Goal: Information Seeking & Learning: Learn about a topic

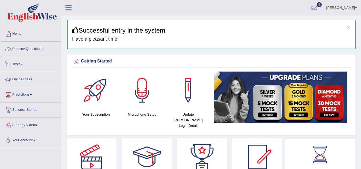
click at [44, 49] on link "Practice Questions" at bounding box center [30, 48] width 61 height 13
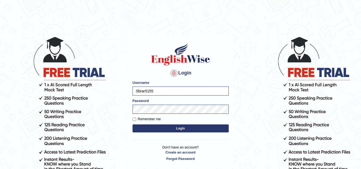
click at [141, 127] on button "Login" at bounding box center [181, 129] width 96 height 8
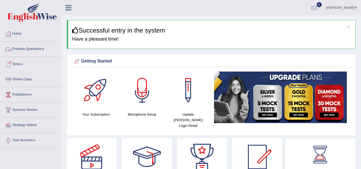
click at [29, 45] on link "Practice Questions" at bounding box center [30, 48] width 61 height 13
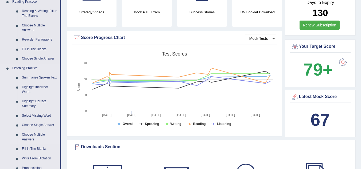
scroll to position [180, 0]
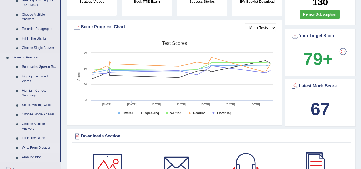
click at [31, 146] on link "Write From Dictation" at bounding box center [40, 148] width 40 height 10
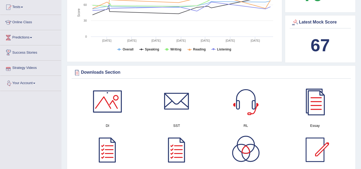
scroll to position [257, 0]
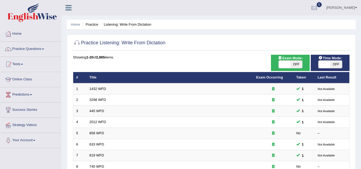
click at [296, 64] on span "OFF" at bounding box center [296, 64] width 12 height 7
checkbox input "true"
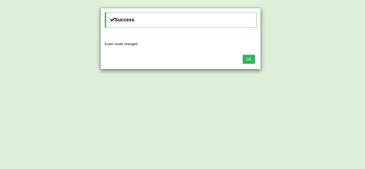
click at [252, 59] on button "OK" at bounding box center [249, 59] width 12 height 9
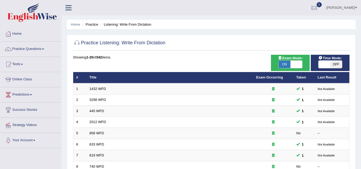
scroll to position [148, 0]
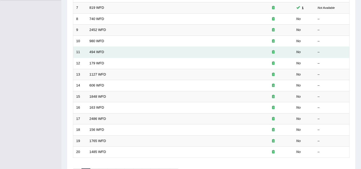
click at [265, 49] on td at bounding box center [273, 52] width 40 height 11
click at [98, 49] on td "494 WFD" at bounding box center [170, 52] width 167 height 11
click at [97, 53] on link "494 WFD" at bounding box center [97, 52] width 15 height 4
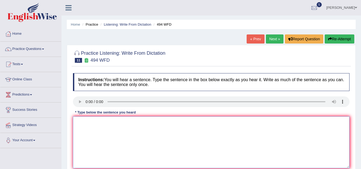
click at [101, 126] on textarea at bounding box center [211, 142] width 277 height 52
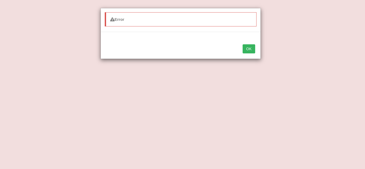
click at [249, 47] on button "OK" at bounding box center [249, 48] width 12 height 9
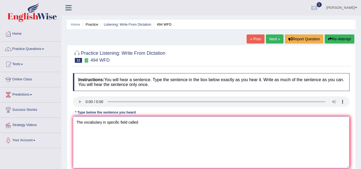
click at [149, 122] on textarea "The vocabulary in specific field called" at bounding box center [211, 142] width 277 height 52
click at [129, 121] on textarea "The vocabulary in specific field called jorgan" at bounding box center [211, 142] width 277 height 52
click at [103, 121] on textarea "The vocabulary in specific field is called jorgan" at bounding box center [211, 142] width 277 height 52
type textarea "The vocabulary will be pelculary in specific field is called jorgan"
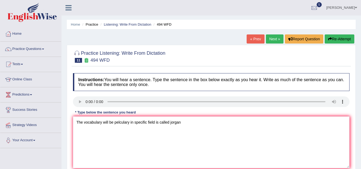
click at [357, 135] on div "Home Practice Listening: Write From Dictation 494 WFD « Prev Next » Report Ques…" at bounding box center [211, 133] width 300 height 267
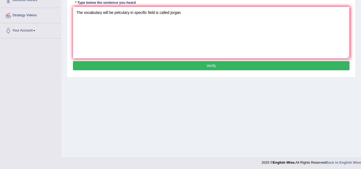
scroll to position [111, 0]
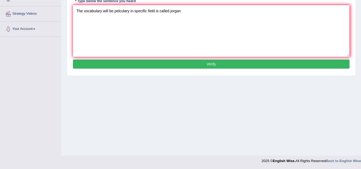
click at [237, 66] on button "Verify" at bounding box center [211, 64] width 277 height 9
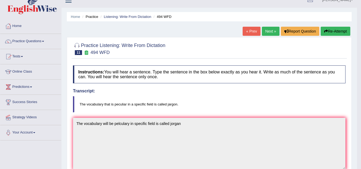
scroll to position [0, 0]
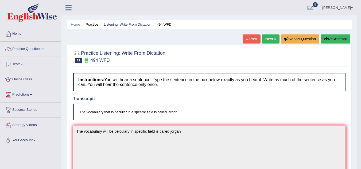
click at [335, 39] on button "Re-Attempt" at bounding box center [336, 38] width 30 height 9
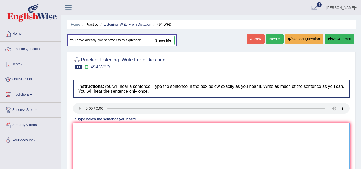
click at [180, 130] on textarea at bounding box center [211, 149] width 277 height 52
click at [91, 132] on textarea at bounding box center [211, 149] width 277 height 52
click at [91, 132] on textarea "t" at bounding box center [211, 149] width 277 height 52
type textarea "t"
click at [103, 130] on textarea "The vocabulary that is a specfic field is called jargon." at bounding box center [211, 149] width 277 height 52
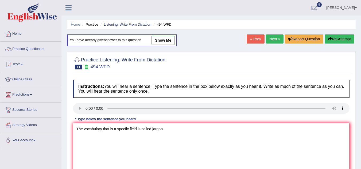
click at [110, 129] on textarea "The vocabulary that is a specfic field is called jargon." at bounding box center [211, 149] width 277 height 52
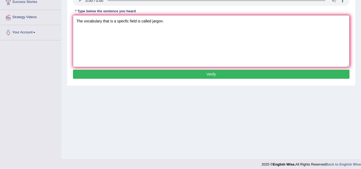
scroll to position [111, 0]
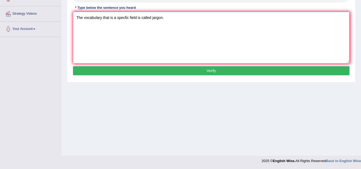
type textarea "The vocabulary that is a specfic field is called jargon."
click at [210, 68] on button "Verify" at bounding box center [211, 70] width 277 height 9
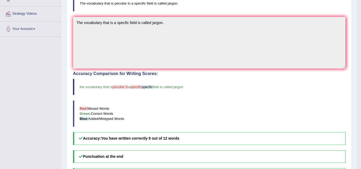
scroll to position [0, 0]
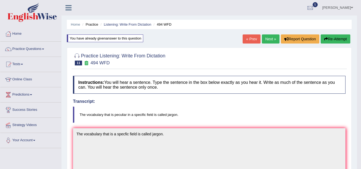
click at [268, 37] on link "Next »" at bounding box center [271, 38] width 18 height 9
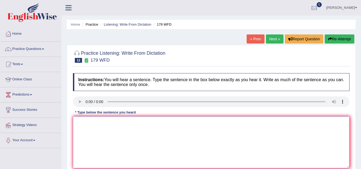
click at [95, 134] on textarea at bounding box center [211, 142] width 277 height 52
type textarea "L"
click at [96, 133] on textarea at bounding box center [211, 142] width 277 height 52
click at [142, 120] on textarea "Lectures are the most older oldest and formal" at bounding box center [211, 142] width 277 height 52
click at [177, 126] on textarea "Lectures are the most older oldest and modern formal" at bounding box center [211, 142] width 277 height 52
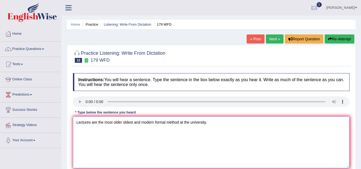
click at [181, 121] on textarea "Lectures are the most older oldest and modern formal method at the university." at bounding box center [211, 142] width 277 height 52
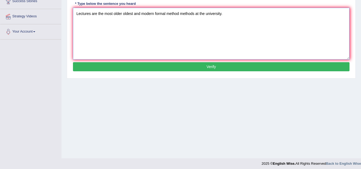
scroll to position [111, 0]
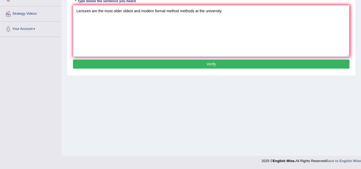
type textarea "Lectures are the most older oldest and modern formal method methods at the univ…"
click at [215, 65] on button "Verify" at bounding box center [211, 64] width 277 height 9
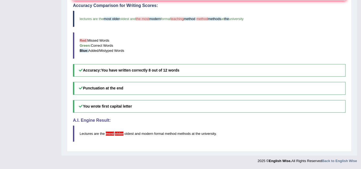
scroll to position [29, 0]
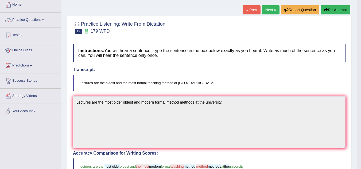
click at [271, 11] on link "Next »" at bounding box center [271, 9] width 18 height 9
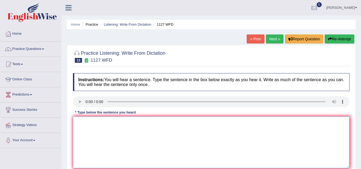
click at [162, 127] on textarea at bounding box center [211, 142] width 277 height 52
click at [94, 126] on textarea at bounding box center [211, 142] width 277 height 52
click at [178, 125] on textarea "A university degree enter to requirement in many purposes" at bounding box center [211, 142] width 277 height 52
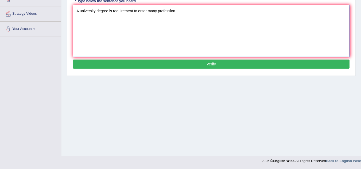
type textarea "A university degree is requirement to enter many profession."
click at [243, 66] on button "Verify" at bounding box center [211, 64] width 277 height 9
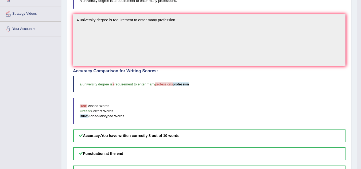
click at [258, 103] on blockquote "Red: Missed Words Green: Correct Words Blue: Added/Mistyped Words" at bounding box center [209, 111] width 273 height 26
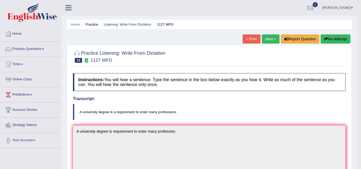
click at [270, 37] on link "Next »" at bounding box center [271, 38] width 18 height 9
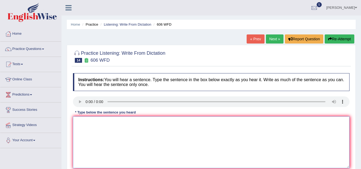
click at [98, 129] on textarea at bounding box center [211, 142] width 277 height 52
click at [144, 123] on textarea "Students was studying a learning literure in Greece." at bounding box center [211, 142] width 277 height 52
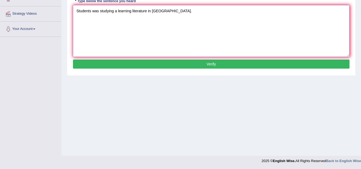
type textarea "Students was studying a learning literature in Greece."
click at [187, 67] on button "Verify" at bounding box center [211, 64] width 277 height 9
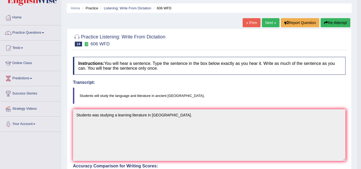
scroll to position [0, 0]
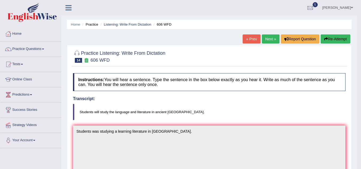
click at [270, 36] on link "Next »" at bounding box center [271, 38] width 18 height 9
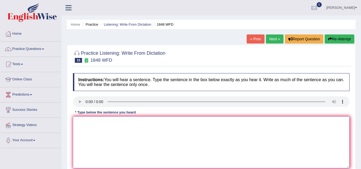
click at [90, 137] on textarea at bounding box center [211, 142] width 277 height 52
type textarea "s"
click at [91, 124] on textarea "Student require a student identificantion to enrol th this course." at bounding box center [211, 142] width 277 height 52
click at [143, 124] on textarea "Student must validate require a student identificantion to enrol th this course." at bounding box center [211, 142] width 277 height 52
click at [155, 123] on textarea "Student must validate representation identificantion to enrol th this course." at bounding box center [211, 142] width 277 height 52
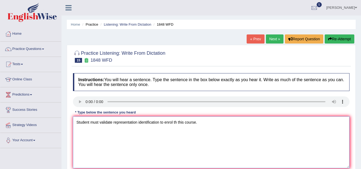
click at [177, 121] on textarea "Student must validate representation identification to enrol th this course." at bounding box center [211, 142] width 277 height 52
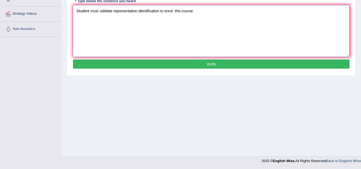
type textarea "Student must validate representation identification to enrol this course."
click at [224, 66] on button "Verify" at bounding box center [211, 64] width 277 height 9
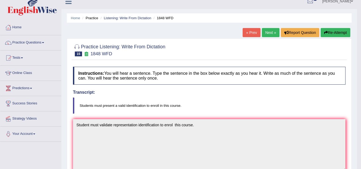
scroll to position [0, 0]
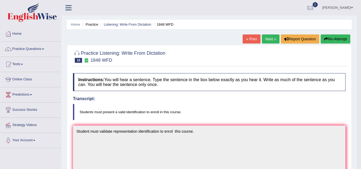
click at [330, 36] on button "Re-Attempt" at bounding box center [336, 38] width 30 height 9
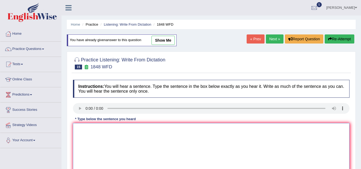
click at [181, 137] on textarea at bounding box center [211, 149] width 277 height 52
click at [102, 129] on textarea "Students must present valid identification to enrol this course." at bounding box center [211, 149] width 277 height 52
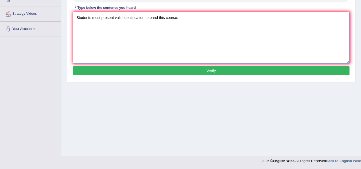
type textarea "Students must present valid identification to enrol this course."
click at [164, 67] on button "Verify" at bounding box center [211, 70] width 277 height 9
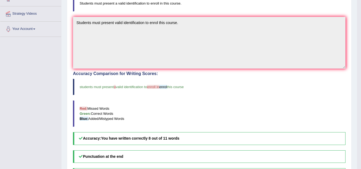
scroll to position [0, 0]
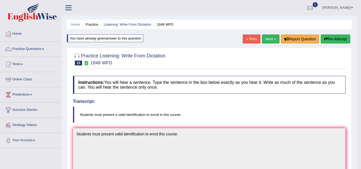
click at [265, 39] on link "Next »" at bounding box center [271, 38] width 18 height 9
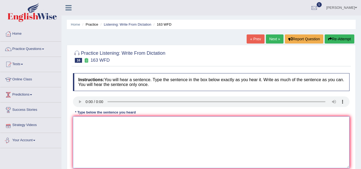
click at [81, 123] on textarea at bounding box center [211, 142] width 277 height 52
click at [182, 127] on textarea "Number of assignments will be submit in the conference" at bounding box center [211, 142] width 277 height 52
click at [138, 123] on textarea "Number of assignments will be submit in the conference" at bounding box center [211, 142] width 277 height 52
click at [149, 123] on textarea "Number of assignments will be submitted in the conference" at bounding box center [211, 142] width 277 height 52
click at [184, 124] on textarea "Number of assignments will be submitted to the conference" at bounding box center [211, 142] width 277 height 52
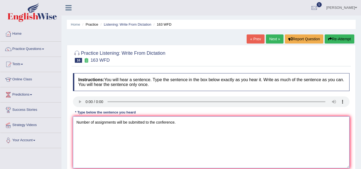
scroll to position [111, 0]
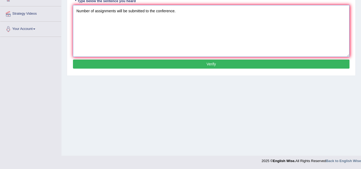
type textarea "Number of assignments will be submitted to the conference."
click at [252, 64] on button "Verify" at bounding box center [211, 64] width 277 height 9
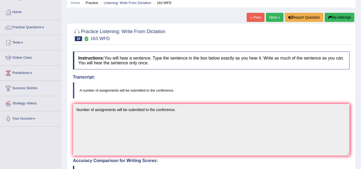
scroll to position [0, 0]
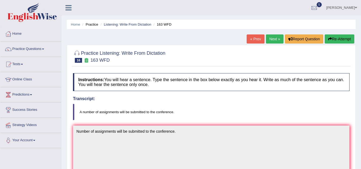
click at [271, 38] on link "Next »" at bounding box center [275, 38] width 18 height 9
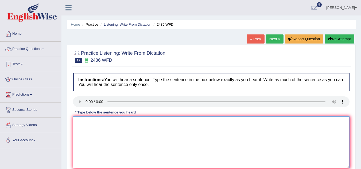
click at [87, 126] on textarea at bounding box center [211, 142] width 277 height 52
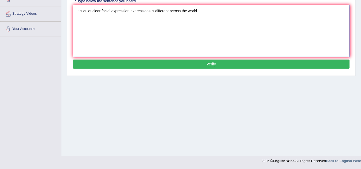
type textarea "It is quiet clear facial expression expressions is different across the world."
click at [240, 61] on button "Verify" at bounding box center [211, 64] width 277 height 9
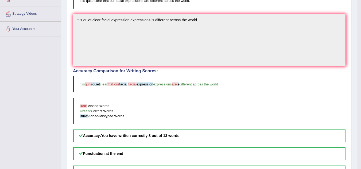
scroll to position [0, 0]
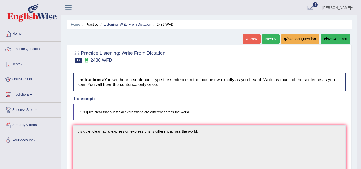
click at [332, 41] on button "Re-Attempt" at bounding box center [336, 38] width 30 height 9
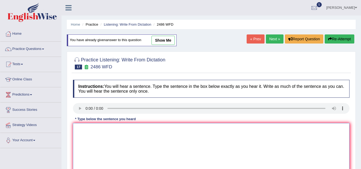
click at [138, 136] on textarea at bounding box center [211, 149] width 277 height 52
click at [143, 129] on textarea "It is quite clear that our facial expression is different across the world." at bounding box center [211, 149] width 277 height 52
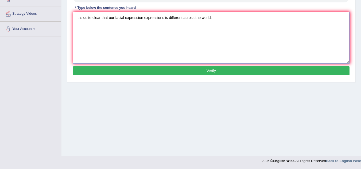
type textarea "It is quite clear that our facial expression expressions is different across th…"
click at [224, 71] on button "Verify" at bounding box center [211, 70] width 277 height 9
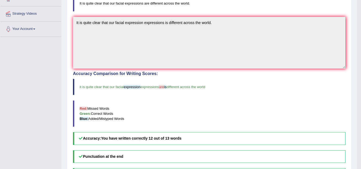
scroll to position [0, 0]
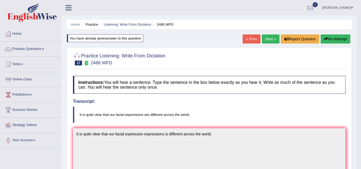
click at [262, 44] on link "Next »" at bounding box center [271, 38] width 18 height 9
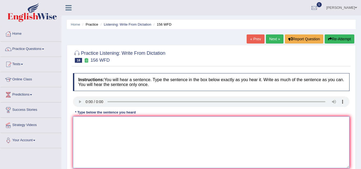
click at [97, 121] on textarea at bounding box center [211, 142] width 277 height 52
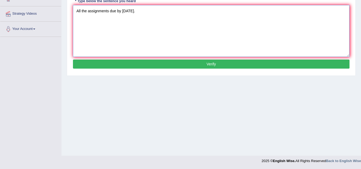
type textarea "All the assignments due by tomorrow."
click at [222, 66] on button "Verify" at bounding box center [211, 64] width 277 height 9
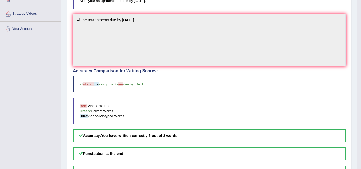
scroll to position [0, 0]
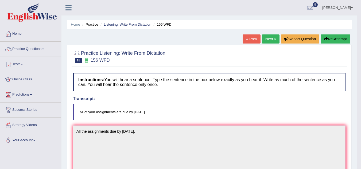
click at [330, 38] on button "Re-Attempt" at bounding box center [336, 38] width 30 height 9
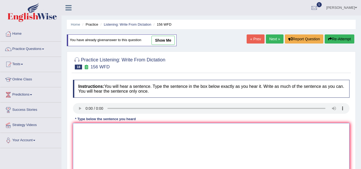
click at [136, 136] on textarea at bounding box center [211, 149] width 277 height 52
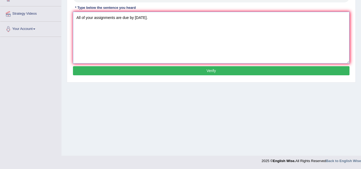
type textarea "All of your assignments are due by tomorrow."
drag, startPoint x: 284, startPoint y: 64, endPoint x: 280, endPoint y: 69, distance: 7.2
click at [280, 69] on div "Instructions: You will hear a sentence. Type the sentence in the box below exac…" at bounding box center [211, 23] width 279 height 114
click at [280, 69] on button "Verify" at bounding box center [211, 70] width 277 height 9
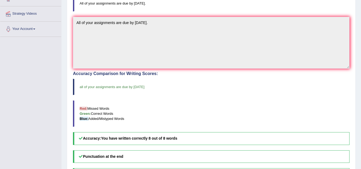
scroll to position [0, 0]
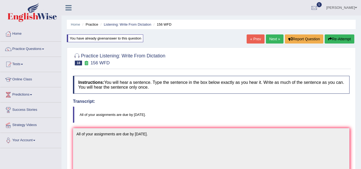
click at [271, 37] on link "Next »" at bounding box center [275, 38] width 18 height 9
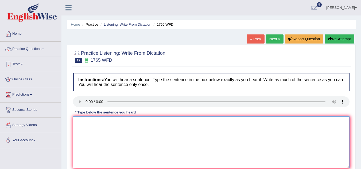
click at [88, 118] on textarea at bounding box center [211, 142] width 277 height 52
click at [108, 128] on textarea "Application for" at bounding box center [211, 142] width 277 height 52
click at [167, 122] on textarea "Application forms for sharing a room must be complete by two months in advance." at bounding box center [211, 142] width 277 height 52
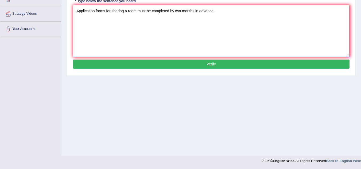
click at [152, 7] on textarea "Application forms for sharing a room must be completed by two months in advance." at bounding box center [211, 31] width 277 height 52
type textarea "Application forms for sharing a room must be complete completed by two months i…"
click at [184, 63] on button "Verify" at bounding box center [211, 64] width 277 height 9
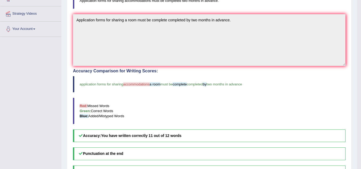
scroll to position [0, 0]
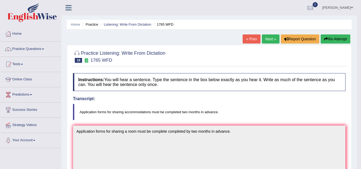
click at [269, 40] on link "Next »" at bounding box center [271, 38] width 18 height 9
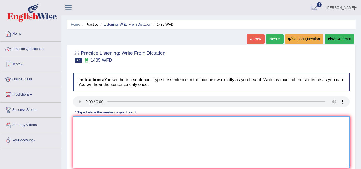
click at [103, 123] on textarea at bounding box center [211, 142] width 277 height 52
type textarea "X"
click at [88, 122] on textarea "Coursework gives a chance to theory by the subject" at bounding box center [211, 142] width 277 height 52
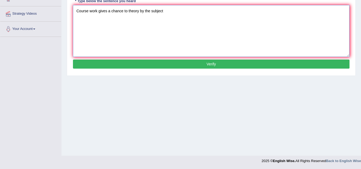
type textarea "Course work gives a chance to theory by the subject"
click at [227, 65] on button "Verify" at bounding box center [211, 64] width 277 height 9
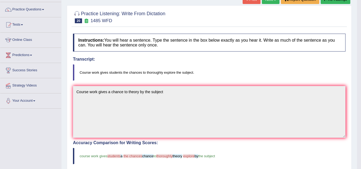
scroll to position [0, 0]
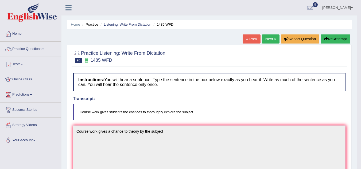
click at [270, 41] on link "Next »" at bounding box center [271, 38] width 18 height 9
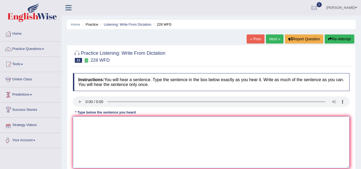
click at [94, 126] on textarea at bounding box center [211, 142] width 277 height 52
click at [108, 121] on textarea "Computer science become a popular by computer degree course." at bounding box center [211, 142] width 277 height 52
click at [107, 119] on textarea "Computer science became become a popular by computer degree course." at bounding box center [211, 142] width 277 height 52
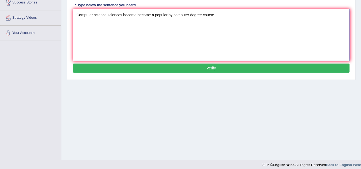
scroll to position [111, 0]
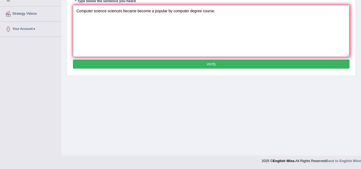
type textarea "Computer science sciences became become a popular by computer degree course."
click at [227, 70] on div "Instructions: You will hear a sentence. Type the sentence in the box below exac…" at bounding box center [211, 16] width 279 height 114
click at [223, 63] on button "Verify" at bounding box center [211, 64] width 277 height 9
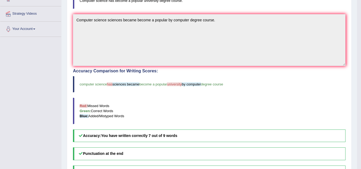
scroll to position [0, 0]
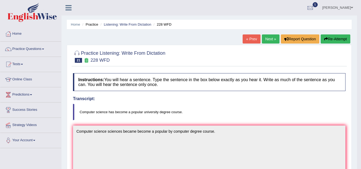
click at [265, 37] on link "Next »" at bounding box center [271, 38] width 18 height 9
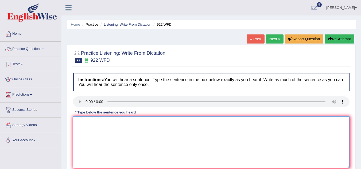
click at [87, 119] on textarea at bounding box center [211, 142] width 277 height 52
click at [90, 122] on textarea "Student who attend the conferenc conferences must be register first." at bounding box center [211, 142] width 277 height 52
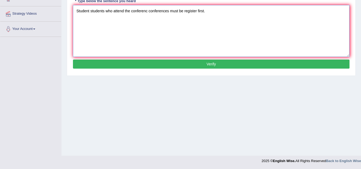
type textarea "Student students who attend the conferenc conferences must be register first."
click at [208, 60] on button "Verify" at bounding box center [211, 64] width 277 height 9
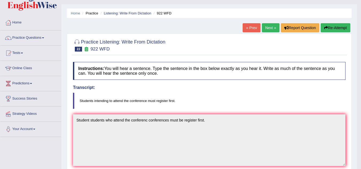
scroll to position [0, 0]
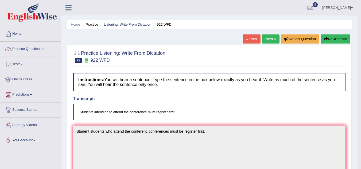
click at [266, 38] on link "Next »" at bounding box center [271, 38] width 18 height 9
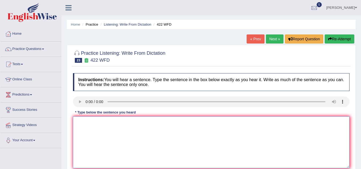
click at [98, 125] on textarea at bounding box center [211, 142] width 277 height 52
click at [111, 121] on textarea "Most of the important arguments for this course are missing." at bounding box center [211, 142] width 277 height 52
click at [155, 124] on textarea "Most of the important details arguments for this course are missing." at bounding box center [211, 142] width 277 height 52
click at [76, 123] on textarea "Most of the important details for this arguments are missing." at bounding box center [211, 142] width 277 height 52
click at [102, 122] on textarea "The most of the important details for this arguments are missing." at bounding box center [211, 142] width 277 height 52
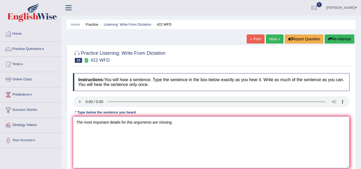
scroll to position [111, 0]
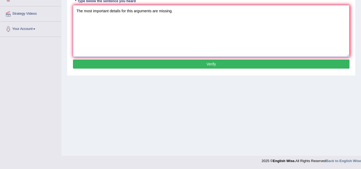
type textarea "The most important details for this arguments are missing."
click at [245, 66] on button "Verify" at bounding box center [211, 64] width 277 height 9
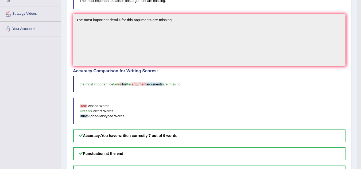
scroll to position [0, 0]
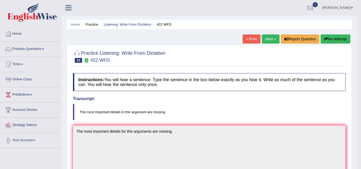
click at [268, 34] on link "Next »" at bounding box center [271, 38] width 18 height 9
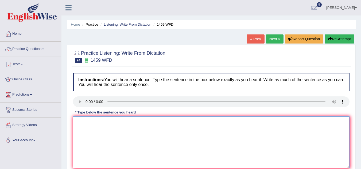
click at [75, 128] on textarea at bounding box center [211, 142] width 277 height 52
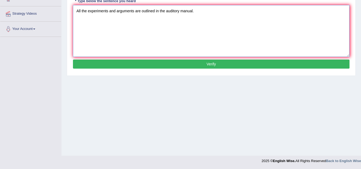
click at [181, 12] on textarea "All the experiments and arguments are outlined in the auditory manual." at bounding box center [211, 31] width 277 height 52
type textarea "All the experiments and arguments are outlined in the auditory annual manual."
click at [180, 65] on button "Verify" at bounding box center [211, 64] width 277 height 9
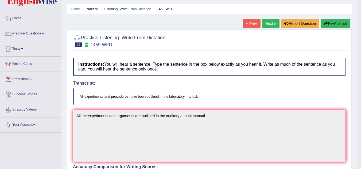
scroll to position [15, 0]
click at [341, 27] on button "Re-Attempt" at bounding box center [336, 23] width 30 height 9
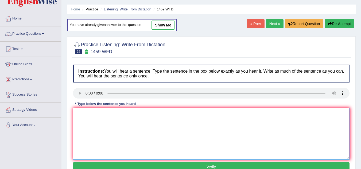
click at [114, 117] on textarea at bounding box center [211, 134] width 277 height 52
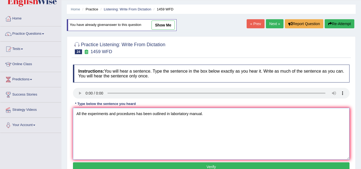
click at [143, 114] on textarea "All the experiments and procedures has been outlined in labortatory manual." at bounding box center [211, 134] width 277 height 52
type textarea "All the experiments and procedures has have been outlined in labortatory manual."
click at [231, 167] on button "Verify" at bounding box center [211, 166] width 277 height 9
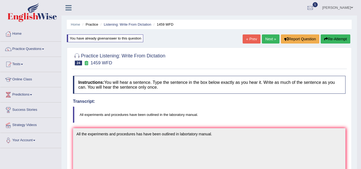
click at [265, 41] on link "Next »" at bounding box center [271, 38] width 18 height 9
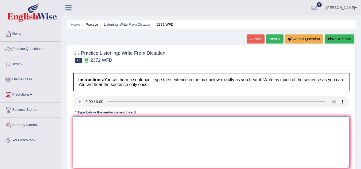
click at [101, 129] on textarea at bounding box center [211, 142] width 277 height 52
type textarea "A"
click at [101, 129] on textarea "A" at bounding box center [211, 142] width 277 height 52
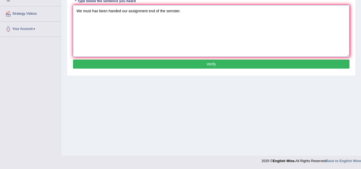
type textarea "We must has been handed our assignment end of the semster."
click at [245, 61] on button "Verify" at bounding box center [211, 64] width 277 height 9
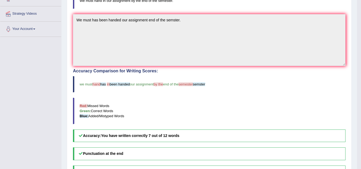
click at [352, 26] on div "Home Practice Listening: Write From Dictation 2372 WFD « Prev Next » Report Que…" at bounding box center [209, 55] width 296 height 333
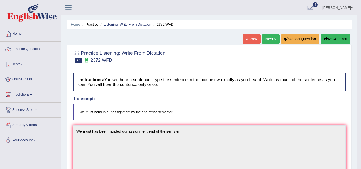
click at [262, 38] on link "Next »" at bounding box center [271, 38] width 18 height 9
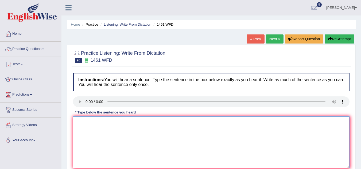
click at [104, 132] on textarea at bounding box center [211, 142] width 277 height 52
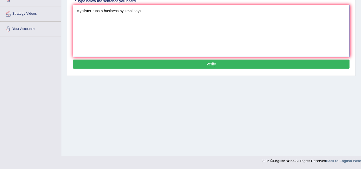
type textarea "My sister runs a business by small toys."
click at [230, 65] on button "Verify" at bounding box center [211, 64] width 277 height 9
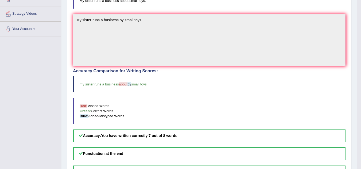
scroll to position [0, 0]
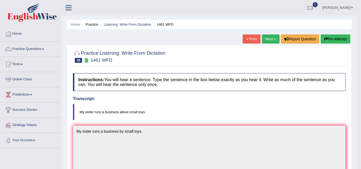
click at [270, 40] on link "Next »" at bounding box center [271, 38] width 18 height 9
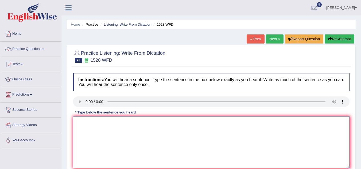
click at [92, 118] on textarea at bounding box center [211, 142] width 277 height 52
click at [92, 118] on textarea "We are looking new articial both are pratical and engaging" at bounding box center [211, 142] width 277 height 52
click at [180, 124] on textarea "We are looking new articial both are pratical and engaging" at bounding box center [211, 142] width 277 height 52
click at [120, 123] on textarea "We are looking new articial both are pratical and engaging." at bounding box center [211, 142] width 277 height 52
click at [123, 123] on textarea "We are looking to repesent new methods both are pratical and engaging." at bounding box center [211, 142] width 277 height 52
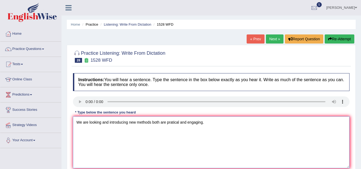
scroll to position [111, 0]
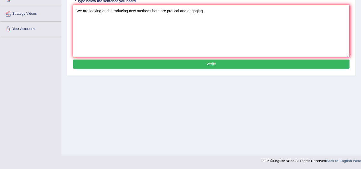
type textarea "We are looking and introducing new methods both are pratical and engaging."
click at [223, 67] on button "Verify" at bounding box center [211, 64] width 277 height 9
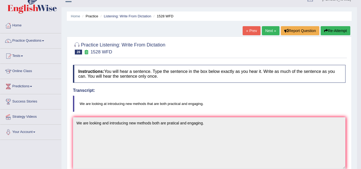
scroll to position [0, 0]
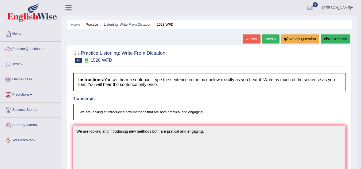
click at [266, 39] on link "Next »" at bounding box center [271, 38] width 18 height 9
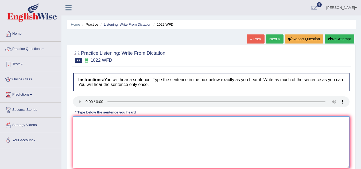
click at [95, 129] on textarea at bounding box center [211, 142] width 277 height 52
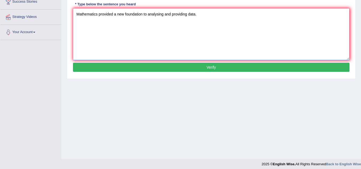
scroll to position [111, 0]
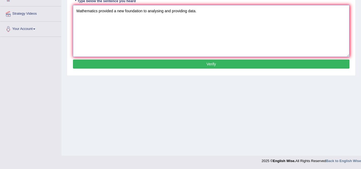
type textarea "Mathematics provided a new foundation to analysing and providing data."
click at [221, 64] on button "Verify" at bounding box center [211, 64] width 277 height 9
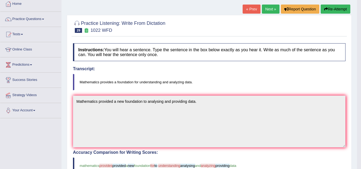
scroll to position [5, 0]
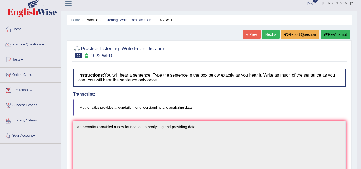
click at [330, 34] on button "Re-Attempt" at bounding box center [336, 34] width 30 height 9
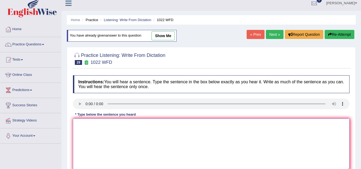
click at [120, 135] on textarea at bounding box center [211, 145] width 277 height 52
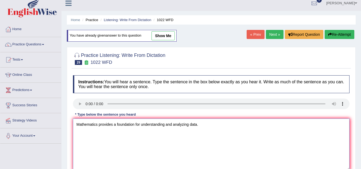
scroll to position [111, 0]
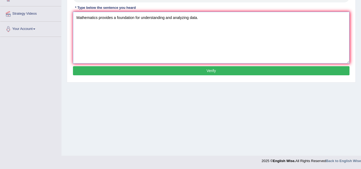
type textarea "Mathematics provides a foundation for understanding and analyzing data."
click at [228, 72] on button "Verify" at bounding box center [211, 70] width 277 height 9
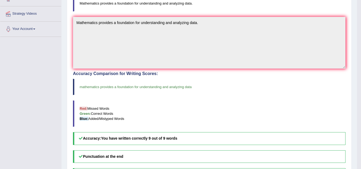
scroll to position [0, 0]
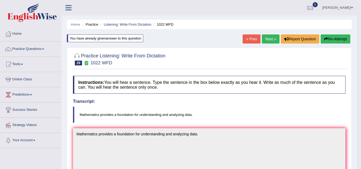
click at [267, 39] on link "Next »" at bounding box center [271, 38] width 18 height 9
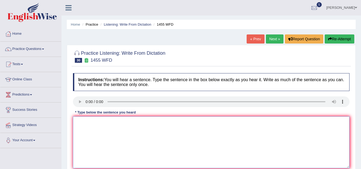
click at [103, 138] on textarea at bounding box center [211, 142] width 277 height 52
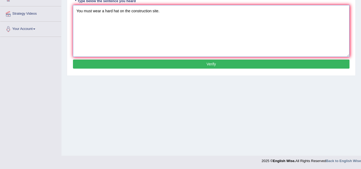
type textarea "You must wear a hard hat on the construction site."
click at [282, 66] on button "Verify" at bounding box center [211, 64] width 277 height 9
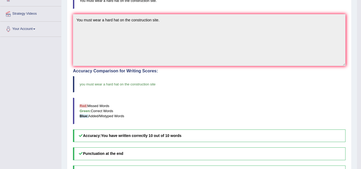
scroll to position [0, 0]
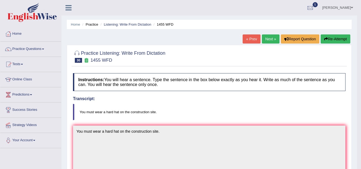
click at [268, 41] on link "Next »" at bounding box center [271, 38] width 18 height 9
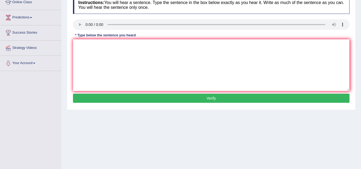
scroll to position [69, 0]
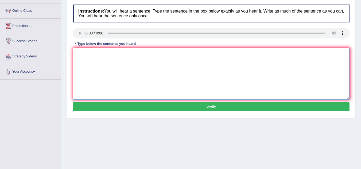
click at [86, 53] on textarea at bounding box center [211, 74] width 277 height 52
click at [109, 53] on textarea "Chemical reactions are occur occured when substance combined or change." at bounding box center [211, 74] width 277 height 52
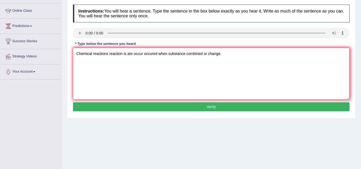
click at [186, 53] on textarea "Chemical reactions reaction is are occur occured when substance combined or cha…" at bounding box center [211, 74] width 277 height 52
type textarea "Chemical reactions reaction is are occur occured when substance substances comb…"
click at [194, 102] on div "Instructions: You will hear a sentence. Type the sentence in the box below exac…" at bounding box center [211, 59] width 279 height 114
click at [192, 107] on button "Verify" at bounding box center [211, 106] width 277 height 9
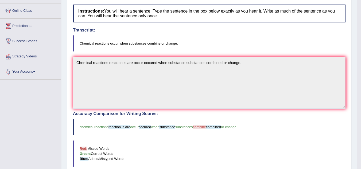
click at [141, 144] on blockquote "Red: Missed Words Green: Correct Words Blue: Added/Mistyped Words" at bounding box center [209, 154] width 273 height 26
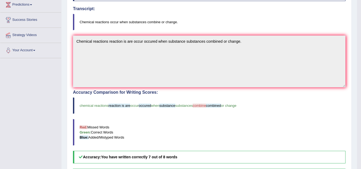
scroll to position [0, 0]
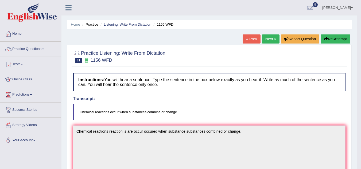
click at [271, 36] on link "Next »" at bounding box center [271, 38] width 18 height 9
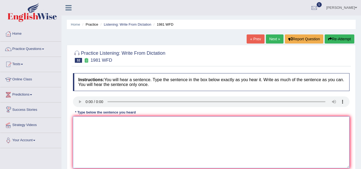
click at [94, 120] on textarea at bounding box center [211, 142] width 277 height 52
click at [113, 120] on textarea "All of your arguments must be supported by the relevant theory." at bounding box center [211, 142] width 277 height 52
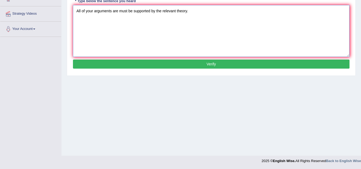
type textarea "All of your arguments are must be supported by the relevant theory."
click at [238, 66] on button "Verify" at bounding box center [211, 64] width 277 height 9
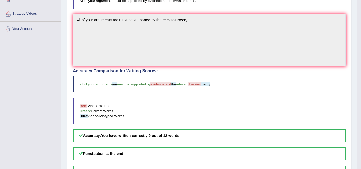
scroll to position [0, 0]
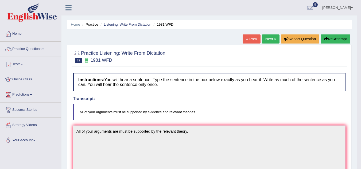
click at [267, 38] on link "Next »" at bounding box center [271, 38] width 18 height 9
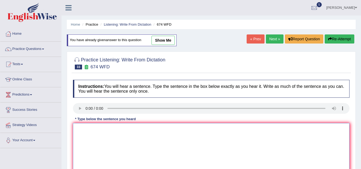
click at [99, 133] on textarea at bounding box center [211, 149] width 277 height 52
click at [104, 127] on textarea "Unemployement has fallen at low leven in the [GEOGRAPHIC_DATA]." at bounding box center [211, 149] width 277 height 52
click at [149, 130] on textarea "Unemployement rate has fallen at low leven in the [GEOGRAPHIC_DATA]." at bounding box center [211, 149] width 277 height 52
click at [139, 129] on textarea "Unemployement rate has fallen at low level in the [GEOGRAPHIC_DATA]." at bounding box center [211, 149] width 277 height 52
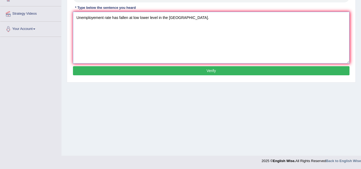
type textarea "Unemployement rate has fallen at low lower level in the [GEOGRAPHIC_DATA]."
click at [262, 71] on button "Verify" at bounding box center [211, 70] width 277 height 9
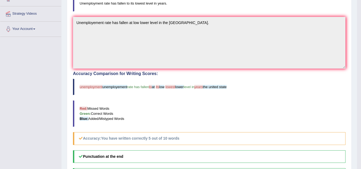
scroll to position [0, 0]
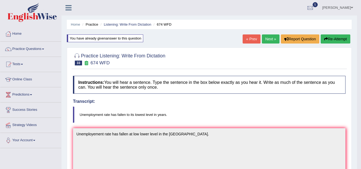
click at [66, 141] on div "Home Practice Listening: Write From Dictation 674 WFD You have already given an…" at bounding box center [209, 167] width 296 height 335
click at [337, 39] on button "Re-Attempt" at bounding box center [336, 38] width 30 height 9
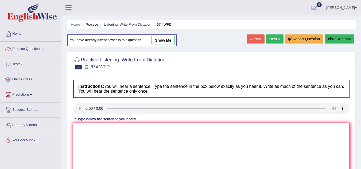
click at [149, 137] on textarea at bounding box center [211, 149] width 277 height 52
paste textarea "Unemployement rate has fallen at low lower level in the [GEOGRAPHIC_DATA]."
click at [103, 127] on textarea "Unemployement rate has fallen at low lower level in the [GEOGRAPHIC_DATA]." at bounding box center [211, 149] width 277 height 52
click at [95, 128] on textarea "Unemployement rate has fallen at low lower level in the United State." at bounding box center [211, 149] width 277 height 52
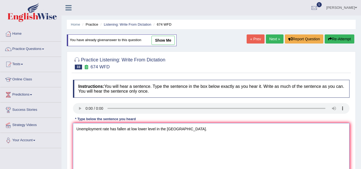
drag, startPoint x: 127, startPoint y: 129, endPoint x: 205, endPoint y: 133, distance: 77.9
click at [205, 133] on textarea "Unemployment rate has fallen at low lower level in the United State." at bounding box center [211, 149] width 277 height 52
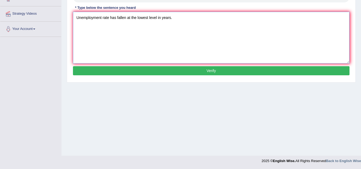
click at [137, 17] on textarea "Unemployment rate has fallen at the lowest level in years." at bounding box center [211, 38] width 277 height 52
type textarea "Unemployment rate has fallen at the its lowest level in years."
click at [187, 68] on button "Verify" at bounding box center [211, 70] width 277 height 9
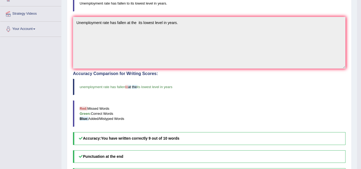
scroll to position [0, 0]
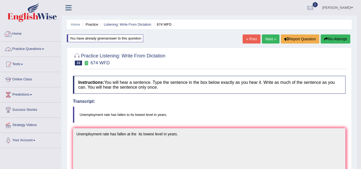
click at [36, 48] on link "Practice Questions" at bounding box center [30, 48] width 61 height 13
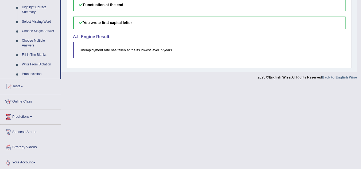
scroll to position [265, 0]
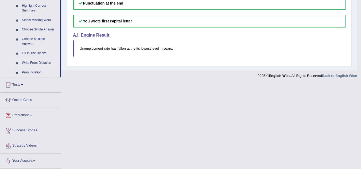
click at [31, 60] on link "Write From Dictation" at bounding box center [40, 63] width 40 height 10
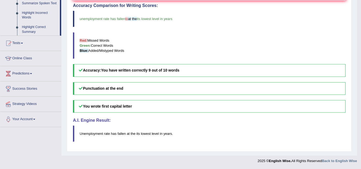
scroll to position [180, 0]
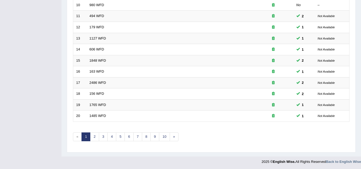
scroll to position [185, 0]
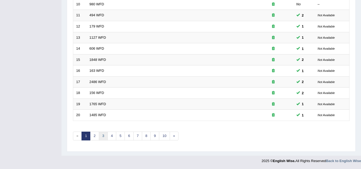
click at [104, 137] on link "3" at bounding box center [103, 136] width 9 height 9
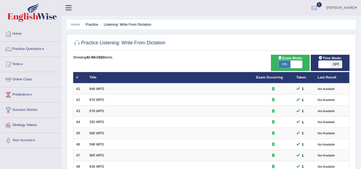
scroll to position [148, 0]
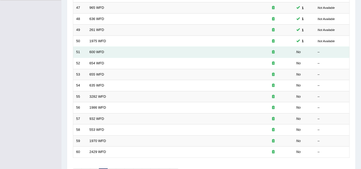
click at [122, 52] on td "600 WFD" at bounding box center [170, 52] width 167 height 11
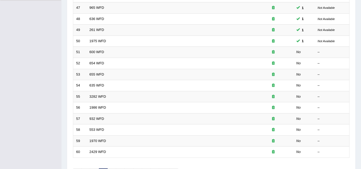
scroll to position [0, 0]
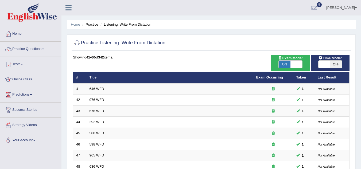
click at [337, 64] on span "OFF" at bounding box center [336, 64] width 12 height 7
checkbox input "true"
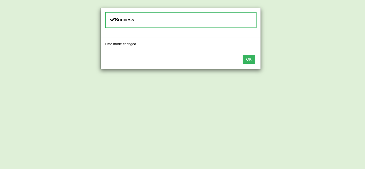
click at [361, 122] on div "Success Time mode changed OK" at bounding box center [182, 84] width 365 height 169
click at [250, 55] on button "OK" at bounding box center [249, 59] width 12 height 9
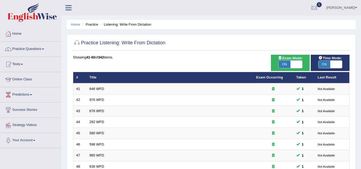
scroll to position [148, 0]
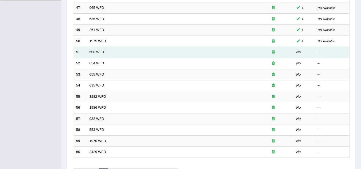
click at [255, 50] on td at bounding box center [273, 52] width 40 height 11
click at [94, 52] on link "600 WFD" at bounding box center [97, 52] width 15 height 4
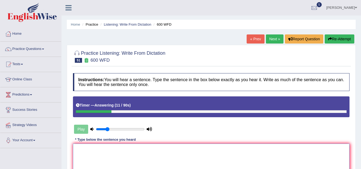
click at [134, 148] on textarea at bounding box center [211, 170] width 277 height 52
click at [80, 130] on div "Play" at bounding box center [113, 129] width 80 height 13
click at [96, 153] on textarea "Can" at bounding box center [211, 170] width 277 height 52
type textarea "Can student"
click at [340, 37] on button "Re-Attempt" at bounding box center [340, 38] width 30 height 9
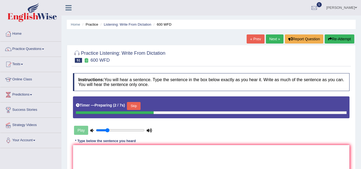
click at [140, 103] on button "Skip" at bounding box center [133, 106] width 13 height 8
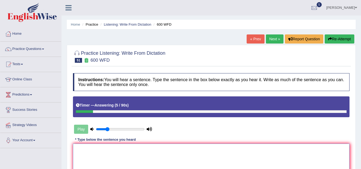
click at [117, 154] on textarea at bounding box center [211, 170] width 277 height 52
type textarea "c"
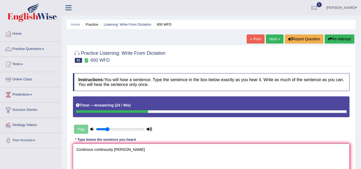
click at [117, 154] on textarea "Continous continously will sen" at bounding box center [211, 170] width 277 height 52
click at [134, 154] on textarea "Continous continously will sen" at bounding box center [211, 170] width 277 height 52
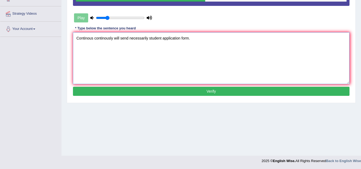
type textarea "Continous continously will send necessarily student application form."
click at [248, 90] on button "Verify" at bounding box center [211, 91] width 277 height 9
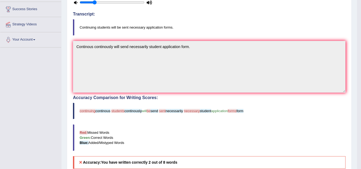
scroll to position [0, 0]
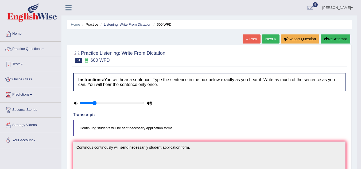
click at [332, 34] on button "Re-Attempt" at bounding box center [336, 38] width 30 height 9
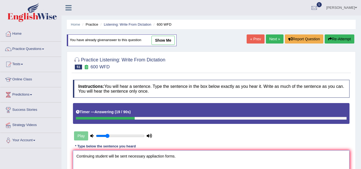
scroll to position [111, 0]
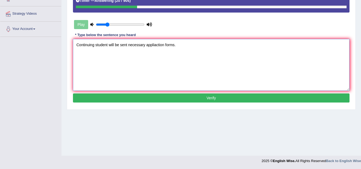
type textarea "Continuing student will be sent necessary appliaction forms."
click at [237, 95] on button "Verify" at bounding box center [211, 98] width 277 height 9
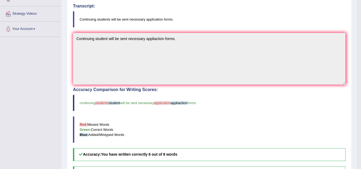
scroll to position [0, 0]
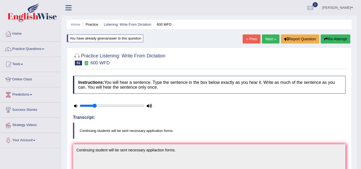
click at [264, 41] on link "Next »" at bounding box center [271, 38] width 18 height 9
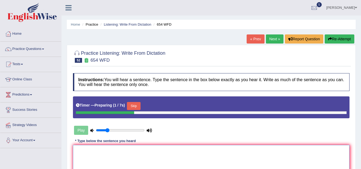
click at [107, 155] on textarea at bounding box center [211, 171] width 277 height 52
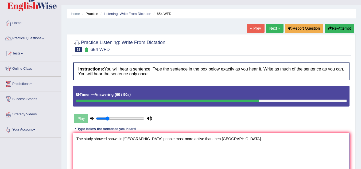
scroll to position [111, 0]
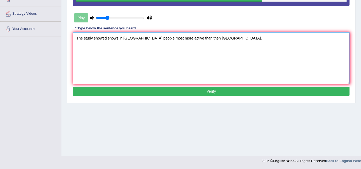
type textarea "The study showed shows in [GEOGRAPHIC_DATA] people most more active than then […"
click at [243, 89] on button "Verify" at bounding box center [211, 91] width 277 height 9
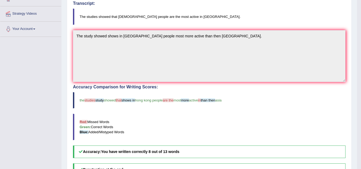
scroll to position [0, 0]
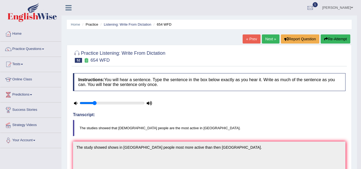
click at [269, 38] on link "Next »" at bounding box center [271, 38] width 18 height 9
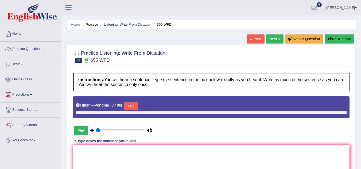
type input "0.25"
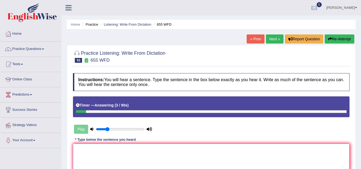
click at [183, 153] on textarea at bounding box center [211, 170] width 277 height 52
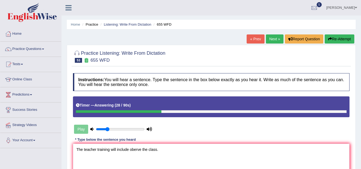
click at [205, 135] on div "Instructions: You will hear a sentence. Type the sentence in the box below exac…" at bounding box center [211, 141] width 279 height 141
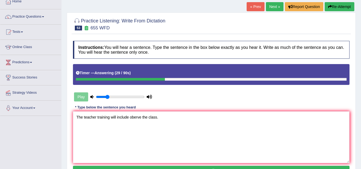
scroll to position [43, 0]
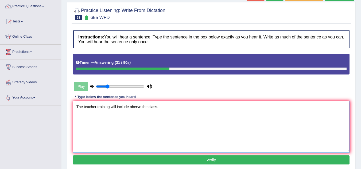
click at [111, 106] on textarea "The teacher training will include oberve the class." at bounding box center [211, 127] width 277 height 52
click at [145, 105] on textarea "The teacher training trainings will include oberve the class." at bounding box center [211, 127] width 277 height 52
type textarea "The teacher training trainings will include includes oberve the class."
click at [202, 163] on button "Verify" at bounding box center [211, 160] width 277 height 9
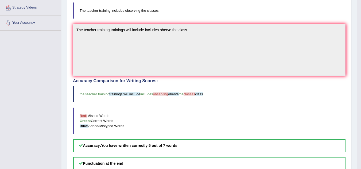
scroll to position [0, 0]
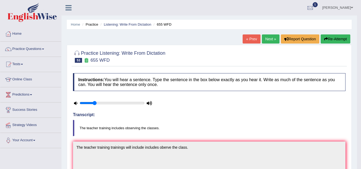
click at [270, 40] on link "Next »" at bounding box center [271, 38] width 18 height 9
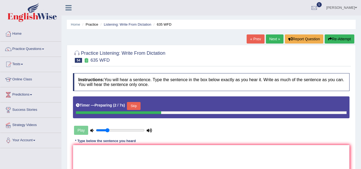
click at [132, 104] on button "Skip" at bounding box center [133, 106] width 13 height 8
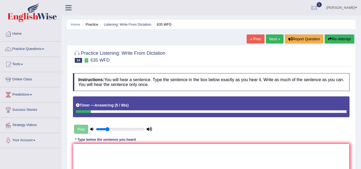
click at [113, 151] on textarea at bounding box center [211, 170] width 277 height 52
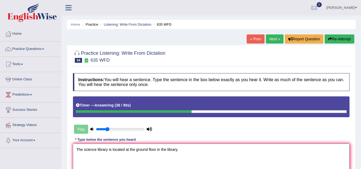
type textarea "The science library is located at the ground floor in the library."
click at [191, 137] on div "Instructions: You will hear a sentence. Type the sentence in the box below exac…" at bounding box center [211, 141] width 279 height 141
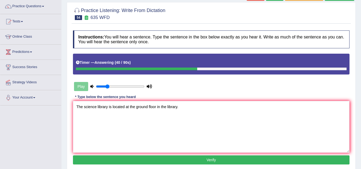
scroll to position [53, 0]
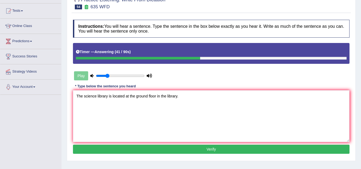
click at [195, 152] on button "Verify" at bounding box center [211, 149] width 277 height 9
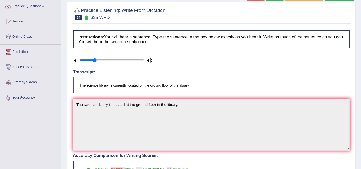
scroll to position [32, 0]
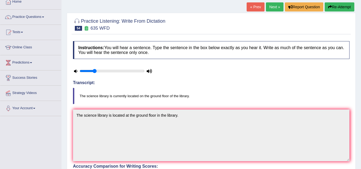
click at [272, 7] on link "Next »" at bounding box center [275, 6] width 18 height 9
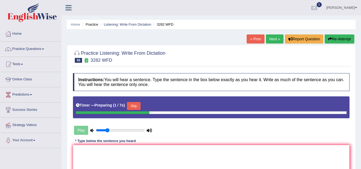
click at [134, 105] on button "Skip" at bounding box center [133, 106] width 13 height 8
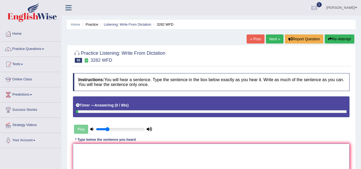
click at [113, 154] on textarea at bounding box center [211, 170] width 277 height 52
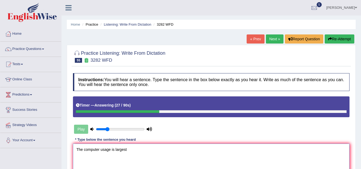
type textarea "The computer usage is largest"
click at [335, 44] on button "Re-Attempt" at bounding box center [340, 38] width 30 height 9
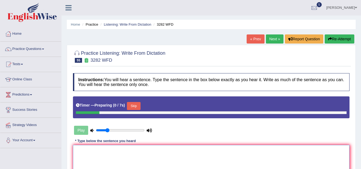
click at [109, 160] on textarea at bounding box center [211, 171] width 277 height 52
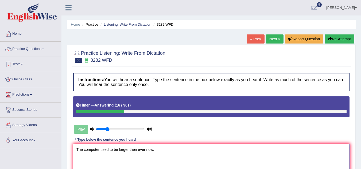
scroll to position [111, 0]
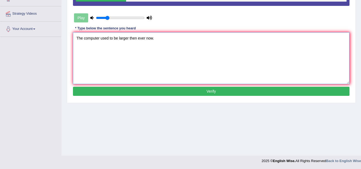
type textarea "The computer used to be larger then ever now."
click at [273, 91] on button "Verify" at bounding box center [211, 91] width 277 height 9
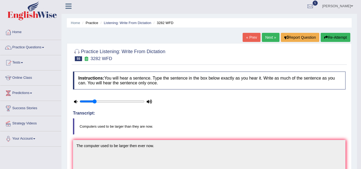
scroll to position [0, 0]
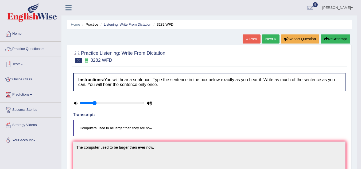
click at [36, 48] on link "Practice Questions" at bounding box center [30, 48] width 61 height 13
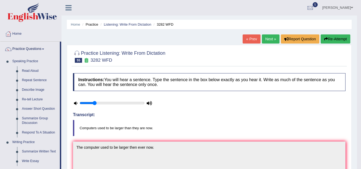
scroll to position [148, 0]
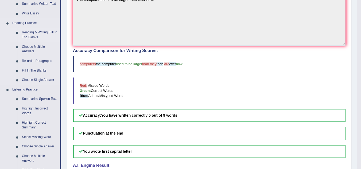
click at [41, 32] on link "Reading & Writing: Fill In The Blanks" at bounding box center [40, 35] width 40 height 14
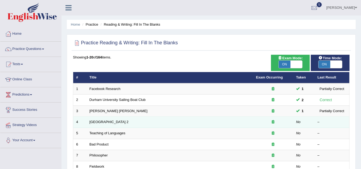
click at [229, 123] on td "Golden Gate Bridge 2" at bounding box center [170, 122] width 166 height 11
click at [109, 120] on td "Golden Gate Bridge 2" at bounding box center [170, 122] width 166 height 11
click at [106, 124] on link "Golden Gate Bridge 2" at bounding box center [109, 122] width 39 height 4
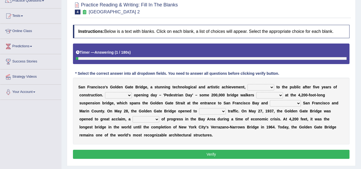
scroll to position [53, 0]
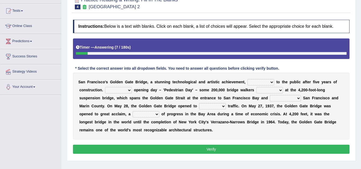
click at [262, 81] on select "opens closes appears equals" at bounding box center [260, 82] width 27 height 6
select select "opens"
click at [247, 79] on select "opens closes appears equals" at bounding box center [260, 82] width 27 height 6
click at [266, 84] on select "opens closes appears equals" at bounding box center [260, 82] width 27 height 6
click at [297, 102] on div "S a n F r a n c i s c o ' [PERSON_NAME] G a t e B r i d g e , a s t u n n i n g…" at bounding box center [211, 106] width 277 height 67
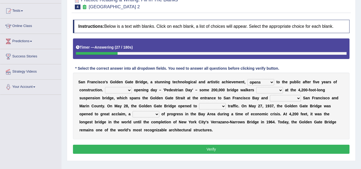
click at [120, 88] on select "On During Since When" at bounding box center [118, 90] width 27 height 6
select select "On"
click at [105, 87] on select "On During Since When" at bounding box center [118, 90] width 27 height 6
click at [272, 92] on select "stationed looked marveled laughed" at bounding box center [269, 90] width 27 height 6
select select "looked"
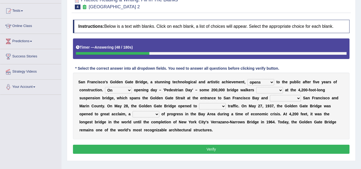
click at [256, 87] on select "stationed looked marveled laughed" at bounding box center [269, 90] width 27 height 6
click at [290, 100] on select "separates connects channels differentiates" at bounding box center [285, 98] width 31 height 6
select select "connects"
click at [270, 95] on select "separates connects channels differentiates" at bounding box center [285, 98] width 31 height 6
click at [217, 107] on select "aquatic vehicular airborne watertight" at bounding box center [212, 106] width 27 height 6
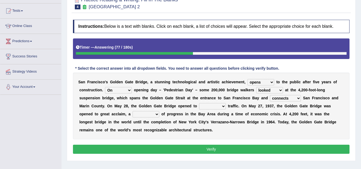
select select "vehicular"
click at [199, 103] on select "aquatic vehicular airborne watertight" at bounding box center [212, 106] width 27 height 6
click at [148, 115] on select "denial symbol technique yield" at bounding box center [146, 114] width 27 height 6
select select "symbol"
click at [133, 111] on select "denial symbol technique yield" at bounding box center [146, 114] width 27 height 6
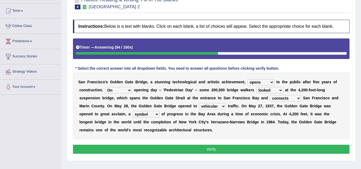
click at [166, 150] on button "Verify" at bounding box center [211, 149] width 277 height 9
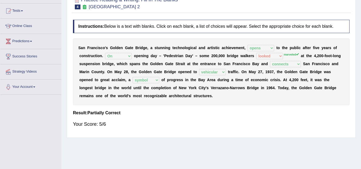
scroll to position [0, 0]
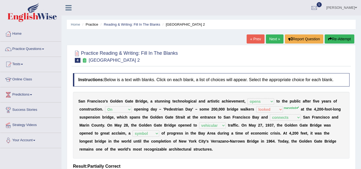
click at [274, 38] on link "Next »" at bounding box center [275, 38] width 18 height 9
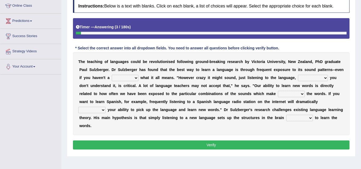
scroll to position [75, 0]
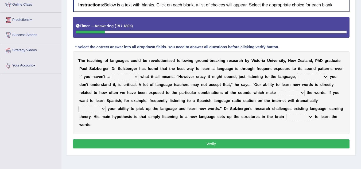
click at [129, 77] on select "dew claw clue due" at bounding box center [125, 77] width 27 height 6
select select "clue"
click at [112, 74] on select "dew claw clue due" at bounding box center [125, 77] width 27 height 6
click at [316, 76] on select "but also all together even though if so" at bounding box center [313, 77] width 30 height 6
select select "even though"
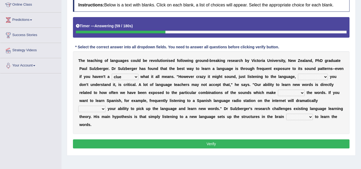
click at [298, 74] on select "but also all together even though if so" at bounding box center [313, 77] width 30 height 6
click at [290, 92] on select "down up of on" at bounding box center [291, 93] width 27 height 6
select select "on"
click at [278, 90] on select "down up of on" at bounding box center [291, 93] width 27 height 6
click at [94, 108] on select "evaluate exaggerate describe boost" at bounding box center [91, 109] width 27 height 6
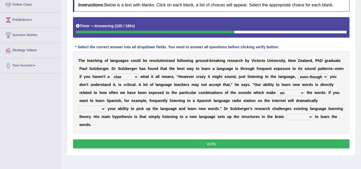
select select "boost"
click at [78, 106] on select "evaluate exaggerate describe boost" at bounding box center [91, 109] width 27 height 6
click at [296, 118] on select "requiring required directed to require" at bounding box center [299, 117] width 27 height 6
select select "directed"
click at [286, 114] on select "requiring required directed to require" at bounding box center [299, 117] width 27 height 6
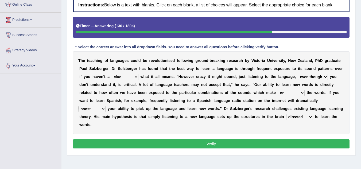
click at [256, 146] on button "Verify" at bounding box center [211, 143] width 277 height 9
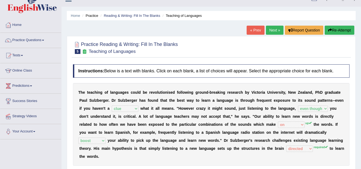
scroll to position [0, 0]
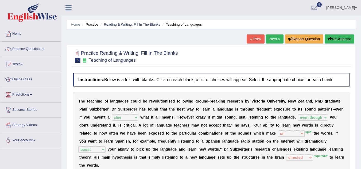
click at [273, 42] on link "Next »" at bounding box center [275, 38] width 18 height 9
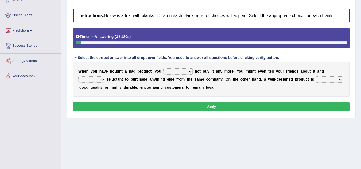
click at [172, 72] on select "would have should have should" at bounding box center [177, 71] width 29 height 6
select select "should"
click at [163, 68] on select "would have should have should" at bounding box center [177, 71] width 29 height 6
click at [189, 69] on select "would have should have should" at bounding box center [177, 71] width 29 height 6
click at [235, 77] on b "h" at bounding box center [235, 79] width 2 height 4
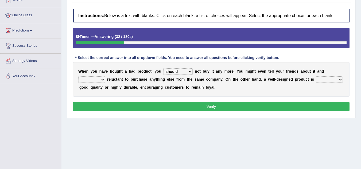
click at [92, 80] on select "is are be being" at bounding box center [91, 79] width 27 height 6
select select "are"
click at [78, 76] on select "is are be being" at bounding box center [91, 79] width 27 height 6
click at [330, 80] on select "both also neither either" at bounding box center [329, 79] width 27 height 6
select select "both"
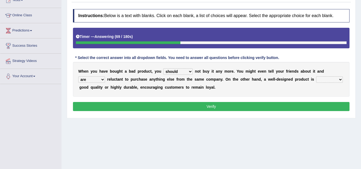
click at [316, 76] on select "both also neither either" at bounding box center [329, 79] width 27 height 6
click at [248, 106] on button "Verify" at bounding box center [211, 106] width 277 height 9
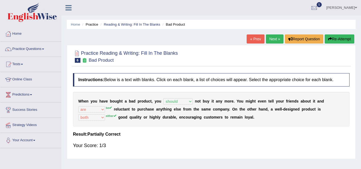
click at [336, 39] on button "Re-Attempt" at bounding box center [340, 38] width 30 height 9
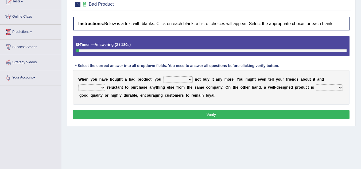
scroll to position [64, 0]
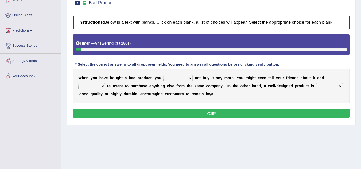
click at [188, 79] on select "would have should have should" at bounding box center [177, 78] width 29 height 6
select select "should"
click at [163, 75] on select "would have should have should" at bounding box center [177, 78] width 29 height 6
click at [87, 89] on select "is are be being" at bounding box center [91, 86] width 27 height 6
select select "be"
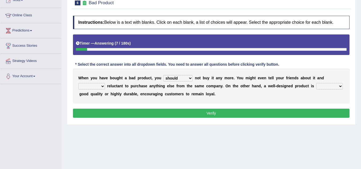
click at [78, 83] on select "is are be being" at bounding box center [91, 86] width 27 height 6
click at [326, 86] on select "both also neither either" at bounding box center [329, 86] width 27 height 6
select select "either"
click at [316, 83] on select "both also neither either" at bounding box center [329, 86] width 27 height 6
click at [234, 110] on button "Verify" at bounding box center [211, 113] width 277 height 9
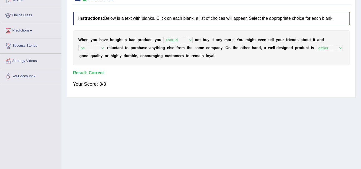
scroll to position [0, 0]
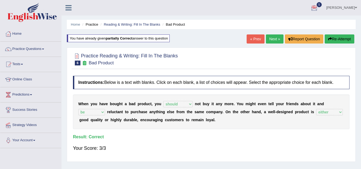
click at [275, 36] on link "Next »" at bounding box center [275, 38] width 18 height 9
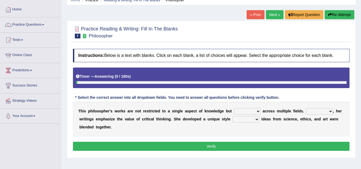
scroll to position [43, 0]
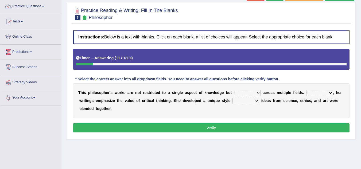
click at [248, 95] on select "constrain contain assemble extend" at bounding box center [247, 93] width 27 height 6
select select "assemble"
click at [234, 90] on select "constrain contain assemble extend" at bounding box center [247, 93] width 27 height 6
click at [325, 95] on select "Rather So Moreover Likely" at bounding box center [319, 93] width 27 height 6
select select "Moreover"
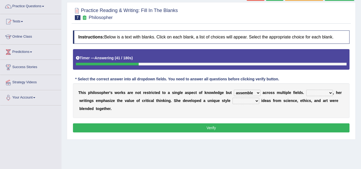
click at [306, 90] on select "Rather So Moreover Likely" at bounding box center [319, 93] width 27 height 6
click at [249, 100] on select "in that that which in which" at bounding box center [245, 101] width 27 height 6
select select "in which"
click at [232, 98] on select "in that that which in which" at bounding box center [245, 101] width 27 height 6
click at [238, 123] on div "Instructions: Below is a text with blanks. Click on each blank, a list of choic…" at bounding box center [211, 82] width 279 height 109
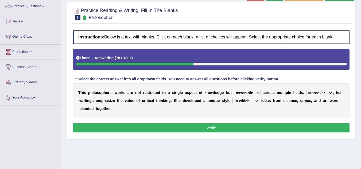
click at [234, 126] on button "Verify" at bounding box center [211, 127] width 277 height 9
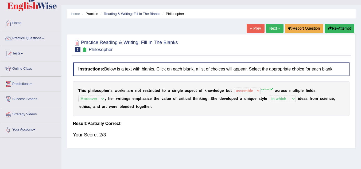
scroll to position [0, 0]
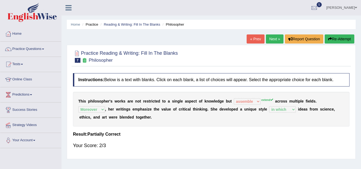
click at [276, 37] on link "Next »" at bounding box center [275, 38] width 18 height 9
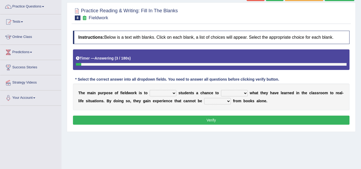
scroll to position [43, 0]
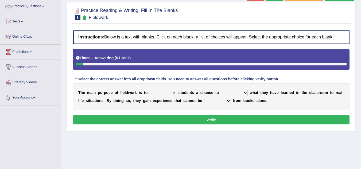
click at [160, 94] on select "resemble stow rave offer" at bounding box center [163, 93] width 27 height 6
select select "offer"
click at [150, 90] on select "resemble stow rave offer" at bounding box center [163, 93] width 27 height 6
click at [240, 93] on select "compare align apply dismount" at bounding box center [234, 93] width 27 height 6
click at [156, 92] on select "resemble stow rave offer" at bounding box center [163, 93] width 27 height 6
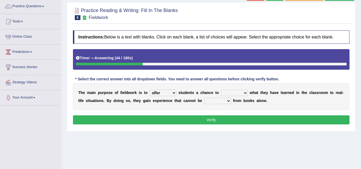
click at [237, 95] on select "compare align apply dismount" at bounding box center [234, 93] width 27 height 6
select select "compare"
click at [221, 90] on select "compare align apply dismount" at bounding box center [234, 93] width 27 height 6
click at [214, 101] on select "originated prepared obtained touted" at bounding box center [217, 101] width 27 height 6
select select "originated"
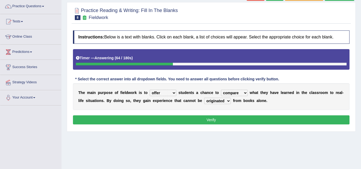
click at [204, 98] on select "originated prepared obtained touted" at bounding box center [217, 101] width 27 height 6
click at [208, 121] on button "Verify" at bounding box center [211, 119] width 277 height 9
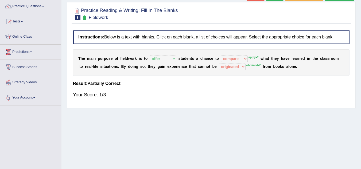
scroll to position [0, 0]
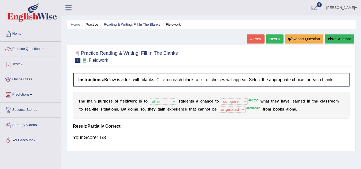
click at [335, 37] on button "Re-Attempt" at bounding box center [340, 38] width 30 height 9
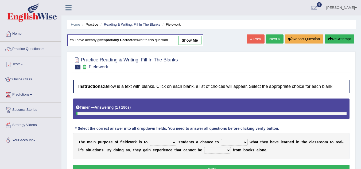
click at [158, 142] on select "resemble stow rave offer" at bounding box center [163, 142] width 27 height 6
select select "offer"
click at [150, 139] on select "resemble stow rave offer" at bounding box center [163, 142] width 27 height 6
click at [233, 140] on select "compare align apply dismount" at bounding box center [234, 142] width 27 height 6
select select "apply"
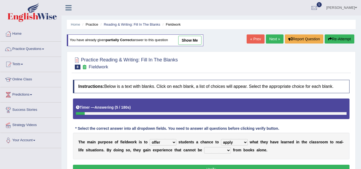
click at [221, 139] on select "compare align apply dismount" at bounding box center [234, 142] width 27 height 6
click at [217, 150] on select "originated prepared obtained touted" at bounding box center [217, 150] width 27 height 6
select select "obtained"
click at [204, 147] on select "originated prepared obtained touted" at bounding box center [217, 150] width 27 height 6
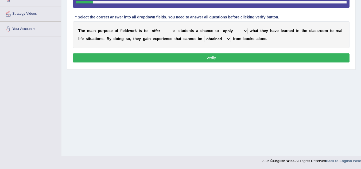
click at [251, 61] on button "Verify" at bounding box center [211, 57] width 277 height 9
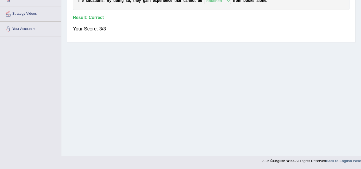
scroll to position [0, 0]
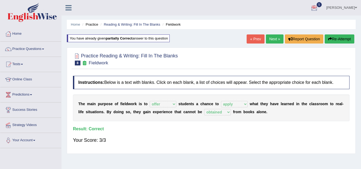
click at [271, 38] on link "Next »" at bounding box center [275, 38] width 18 height 9
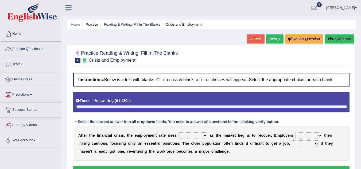
scroll to position [111, 0]
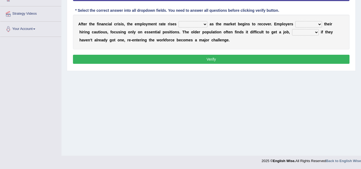
click at [193, 23] on select "normally conversely strenuously sharply" at bounding box center [192, 24] width 29 height 6
select select "conversely"
click at [178, 21] on select "normally conversely strenuously sharply" at bounding box center [192, 24] width 29 height 6
click at [308, 25] on select "keeping kept keep are kept" at bounding box center [308, 24] width 27 height 6
select select "keep"
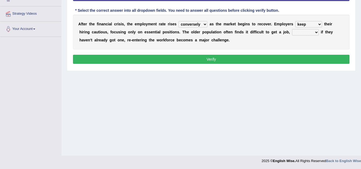
click at [295, 21] on select "keeping kept keep are kept" at bounding box center [308, 24] width 27 height 6
click at [306, 33] on select "although while then because" at bounding box center [305, 32] width 27 height 6
select select "while"
click at [292, 29] on select "although while then because" at bounding box center [305, 32] width 27 height 6
click at [260, 57] on button "Verify" at bounding box center [211, 59] width 277 height 9
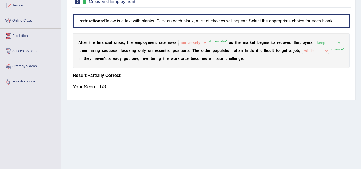
scroll to position [58, 0]
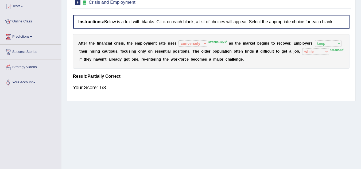
click at [218, 40] on div "A f t e r t h e f i n a n c i a l c r i s i s , t h e e m p l o y m e n t r a t…" at bounding box center [211, 51] width 277 height 35
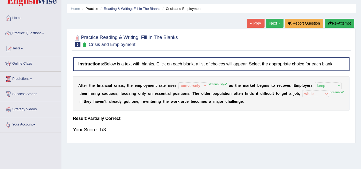
scroll to position [0, 0]
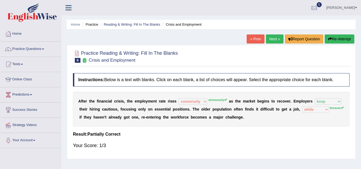
click at [337, 37] on button "Re-Attempt" at bounding box center [340, 38] width 30 height 9
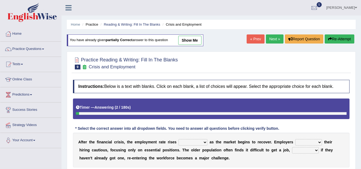
click at [201, 142] on select "normally conversely strenuously sharply" at bounding box center [192, 142] width 29 height 6
select select "strenuously"
click at [178, 139] on select "normally conversely strenuously sharply" at bounding box center [192, 142] width 29 height 6
click at [301, 143] on select "keeping kept keep are kept" at bounding box center [308, 142] width 27 height 6
select select "keep"
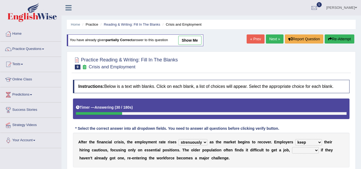
click at [295, 139] on select "keeping kept keep are kept" at bounding box center [308, 142] width 27 height 6
click at [304, 151] on select "although while then because" at bounding box center [305, 150] width 27 height 6
select select "because"
click at [292, 147] on select "although while then because" at bounding box center [305, 150] width 27 height 6
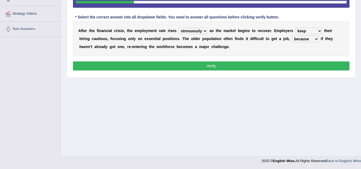
click at [214, 69] on button "Verify" at bounding box center [211, 65] width 277 height 9
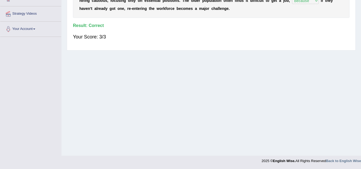
scroll to position [0, 0]
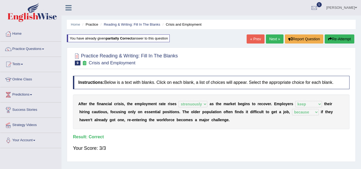
click at [274, 41] on link "Next »" at bounding box center [275, 38] width 18 height 9
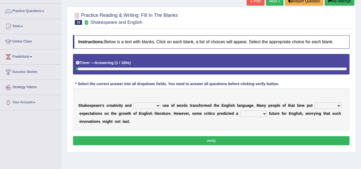
scroll to position [39, 0]
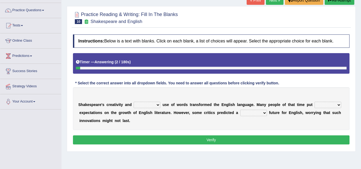
click at [153, 106] on select "idealized intensive fancied inventive" at bounding box center [147, 105] width 27 height 6
select select "intensive"
click at [134, 102] on select "idealized intensive fancied inventive" at bounding box center [147, 105] width 27 height 6
click at [324, 106] on select "wide much high more" at bounding box center [327, 105] width 27 height 6
select select "more"
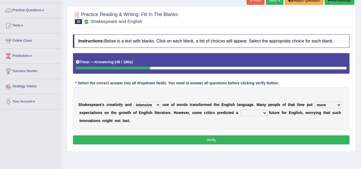
click at [314, 102] on select "wide much high more" at bounding box center [327, 105] width 27 height 6
click at [246, 113] on select "monetary promising irresistible daunting" at bounding box center [253, 113] width 27 height 6
select select "daunting"
click at [240, 110] on select "monetary promising irresistible daunting" at bounding box center [253, 113] width 27 height 6
click at [246, 141] on button "Verify" at bounding box center [211, 139] width 277 height 9
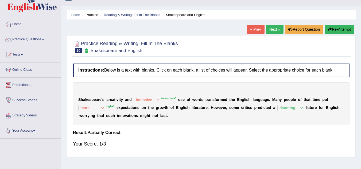
scroll to position [0, 0]
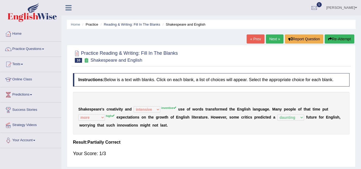
click at [337, 37] on button "Re-Attempt" at bounding box center [340, 38] width 30 height 9
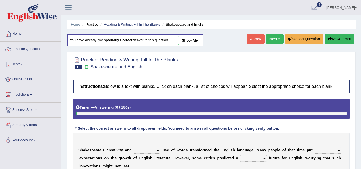
click at [152, 141] on div "S h a k e s p e a r e ' s c r e a t i v i t y a n d idealized intensive fancied…" at bounding box center [211, 154] width 277 height 43
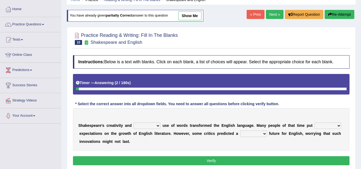
scroll to position [32, 0]
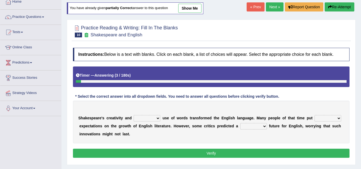
click at [148, 118] on select "idealized intensive fancied inventive" at bounding box center [147, 118] width 27 height 6
select select "inventive"
click at [134, 115] on select "idealized intensive fancied inventive" at bounding box center [147, 118] width 27 height 6
click at [320, 117] on select "wide much high more" at bounding box center [327, 118] width 27 height 6
select select "high"
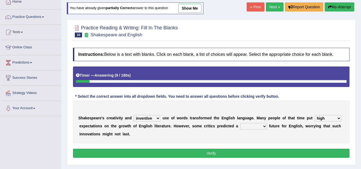
click at [314, 115] on select "wide much high more" at bounding box center [327, 118] width 27 height 6
click at [261, 124] on select "monetary promising irresistible daunting" at bounding box center [253, 126] width 27 height 6
select select "daunting"
click at [240, 123] on select "monetary promising irresistible daunting" at bounding box center [253, 126] width 27 height 6
click at [240, 153] on button "Verify" at bounding box center [211, 153] width 277 height 9
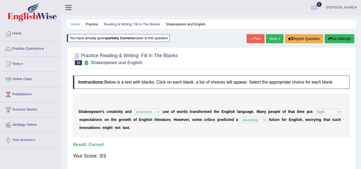
scroll to position [0, 0]
click at [276, 38] on link "Next »" at bounding box center [275, 38] width 18 height 9
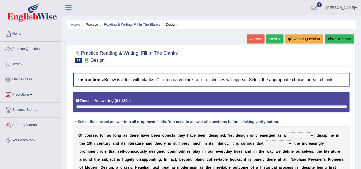
scroll to position [111, 0]
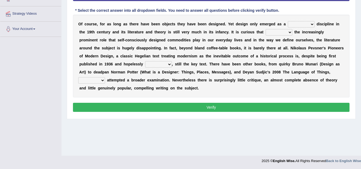
click at [299, 24] on select "bilateral ubiquitous foremost dedicated" at bounding box center [301, 24] width 27 height 6
select select "foremost"
click at [288, 21] on select "bilateral ubiquitous foremost dedicated" at bounding box center [301, 24] width 27 height 6
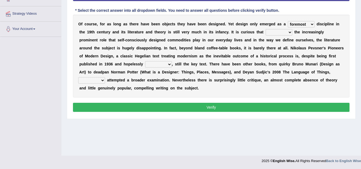
click at [284, 30] on select "since despite within through" at bounding box center [279, 32] width 27 height 6
select select "despite"
click at [266, 29] on select "since despite within through" at bounding box center [279, 32] width 27 height 6
click at [284, 32] on select "since despite within through" at bounding box center [279, 32] width 27 height 6
click at [244, 43] on div "O f c o u r s e , f o r a s l o n g a s t h e r e h a v e b e e n o b j e c t s…" at bounding box center [211, 56] width 277 height 83
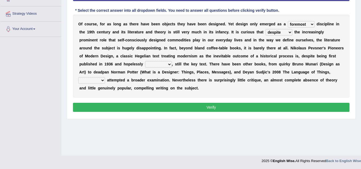
click at [165, 65] on select "dates dating date dated" at bounding box center [158, 64] width 27 height 6
click at [186, 70] on b "i" at bounding box center [186, 72] width 1 height 4
click at [168, 65] on select "dates dating date dated" at bounding box center [158, 64] width 27 height 6
select select "dated"
click at [145, 61] on select "dates dating date dated" at bounding box center [158, 64] width 27 height 6
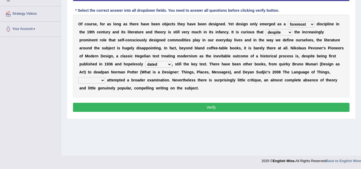
click at [98, 81] on select "which then however as" at bounding box center [91, 80] width 27 height 6
select select "as"
click at [78, 77] on select "which then however as" at bounding box center [91, 80] width 27 height 6
click at [122, 107] on button "Verify" at bounding box center [211, 107] width 277 height 9
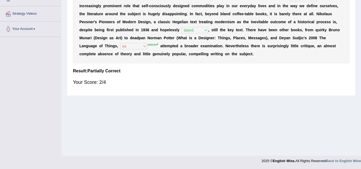
click at [153, 101] on div "Home Practice Reading & Writing: Fill In The Blanks Design « Prev Next » Report…" at bounding box center [211, 22] width 300 height 267
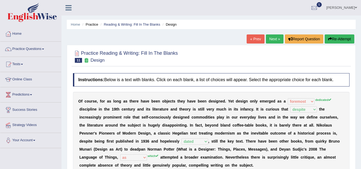
click at [275, 35] on link "Next »" at bounding box center [275, 38] width 18 height 9
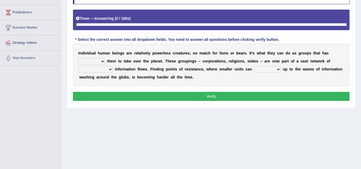
scroll to position [85, 0]
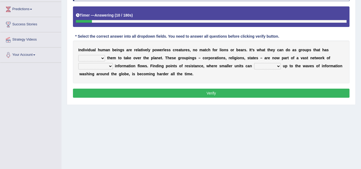
click at [95, 56] on select "enabled contended embodied conjured" at bounding box center [91, 58] width 27 height 6
select select "enabled"
click at [78, 55] on select "enabled contended embodied conjured" at bounding box center [91, 58] width 27 height 6
click at [103, 64] on select "interconnected overlapping fastened exploited" at bounding box center [95, 66] width 34 height 6
select select "fastened"
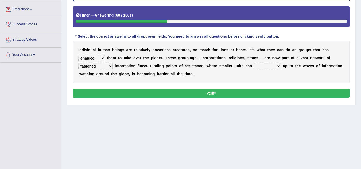
click at [78, 63] on select "interconnected overlapping fastened exploited" at bounding box center [95, 66] width 34 height 6
click at [261, 66] on select "stand raise hail pump" at bounding box center [267, 66] width 27 height 6
select select "stand"
click at [254, 63] on select "stand raise hail pump" at bounding box center [267, 66] width 27 height 6
click at [236, 94] on button "Verify" at bounding box center [211, 93] width 277 height 9
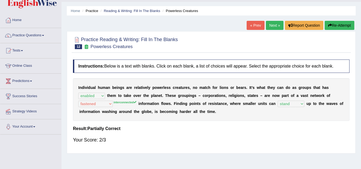
scroll to position [0, 0]
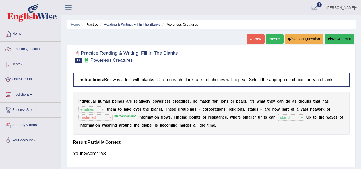
click at [275, 38] on link "Next »" at bounding box center [275, 38] width 18 height 9
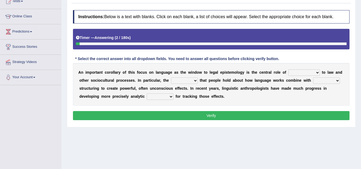
scroll to position [64, 0]
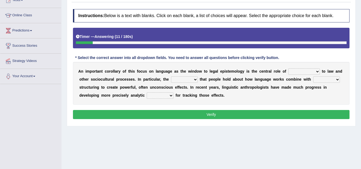
click at [300, 71] on select "discourse epoch dialect acquaintance" at bounding box center [304, 71] width 32 height 6
select select "discourse"
click at [288, 68] on select "discourse epoch dialect acquaintance" at bounding box center [304, 71] width 32 height 6
click at [185, 79] on select "deviation besmirch consent ideas" at bounding box center [184, 79] width 27 height 6
select select "consent"
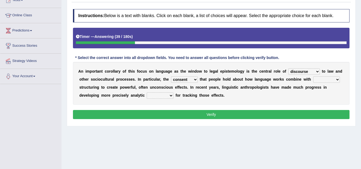
click at [171, 76] on select "deviation besmirch consent ideas" at bounding box center [184, 79] width 27 height 6
click at [325, 78] on select "mandatory linguistic legitimate customary" at bounding box center [326, 79] width 27 height 6
select select "linguistic"
click at [313, 76] on select "mandatory linguistic legitimate customary" at bounding box center [326, 79] width 27 height 6
click at [162, 95] on select "tools appetite albums stroke" at bounding box center [160, 95] width 27 height 6
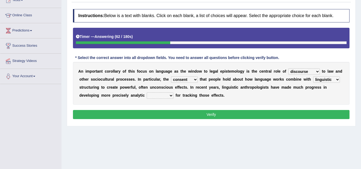
select select "tools"
click at [147, 92] on select "tools appetite albums stroke" at bounding box center [160, 95] width 27 height 6
click at [172, 116] on button "Verify" at bounding box center [211, 114] width 277 height 9
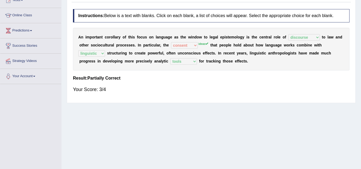
scroll to position [0, 0]
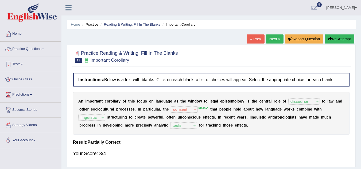
click at [270, 37] on link "Next »" at bounding box center [275, 38] width 18 height 9
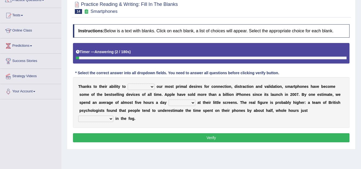
scroll to position [53, 0]
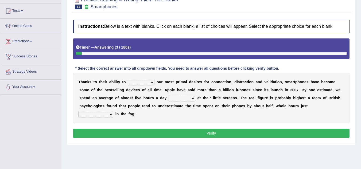
click at [137, 84] on select "hijack describe sharpen conserve" at bounding box center [141, 82] width 27 height 6
select select "sharpen"
click at [128, 79] on select "hijack describe sharpen conserve" at bounding box center [141, 82] width 27 height 6
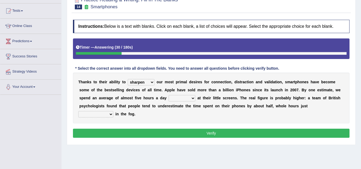
click at [182, 99] on select "watching waggling snoring staring" at bounding box center [182, 98] width 27 height 6
select select "watching"
click at [169, 95] on select "watching waggling snoring staring" at bounding box center [182, 98] width 27 height 6
click at [100, 113] on select "has evaporated evaporating evaporate evaporates" at bounding box center [95, 114] width 35 height 6
select select "evaporate"
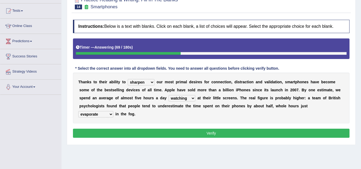
click at [78, 111] on select "has evaporated evaporating evaporate evaporates" at bounding box center [95, 114] width 35 height 6
click at [128, 131] on button "Verify" at bounding box center [211, 133] width 277 height 9
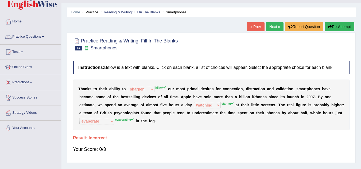
scroll to position [0, 0]
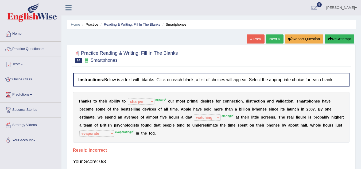
click at [332, 39] on button "Re-Attempt" at bounding box center [340, 38] width 30 height 9
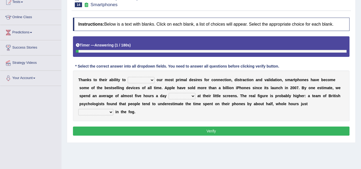
scroll to position [64, 0]
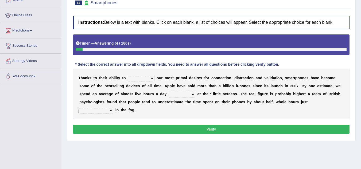
click at [144, 78] on select "hijack describe sharpen conserve" at bounding box center [141, 78] width 27 height 6
select select "hijack"
click at [128, 75] on select "hijack describe sharpen conserve" at bounding box center [141, 78] width 27 height 6
click at [180, 94] on select "watching waggling snoring staring" at bounding box center [182, 94] width 27 height 6
select select "staring"
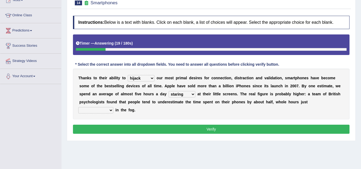
click at [169, 91] on select "watching waggling snoring staring" at bounding box center [182, 94] width 27 height 6
click at [106, 110] on select "has evaporated evaporating evaporate evaporates" at bounding box center [95, 110] width 35 height 6
select select "evaporating"
click at [78, 107] on select "has evaporated evaporating evaporate evaporates" at bounding box center [95, 110] width 35 height 6
click at [140, 127] on button "Verify" at bounding box center [211, 129] width 277 height 9
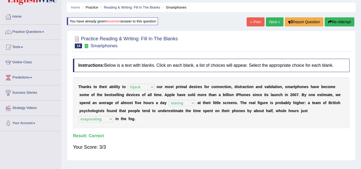
scroll to position [0, 0]
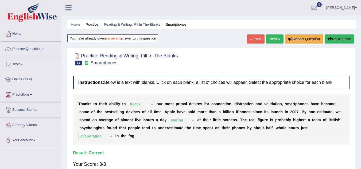
click at [270, 42] on link "Next »" at bounding box center [275, 38] width 18 height 9
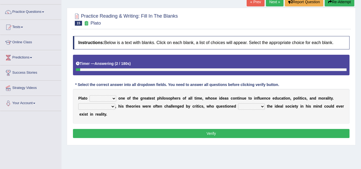
scroll to position [43, 0]
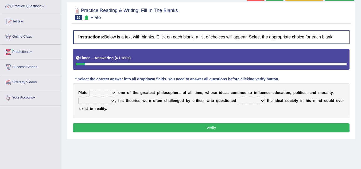
click at [106, 95] on select "keeps comes claims remains" at bounding box center [103, 93] width 27 height 6
select select "remains"
click at [90, 90] on select "keeps comes claims remains" at bounding box center [103, 93] width 27 height 6
click at [99, 101] on select "Notwithstanding So However Whatever" at bounding box center [96, 101] width 37 height 6
select select "However"
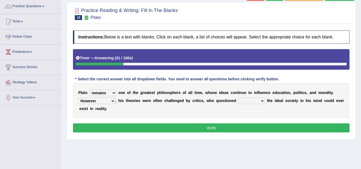
click at [78, 98] on select "Notwithstanding So However Whatever" at bounding box center [96, 101] width 37 height 6
click at [259, 100] on select "which what that whether" at bounding box center [251, 101] width 27 height 6
select select "that"
click at [238, 98] on select "which what that whether" at bounding box center [251, 101] width 27 height 6
click at [243, 125] on button "Verify" at bounding box center [211, 127] width 277 height 9
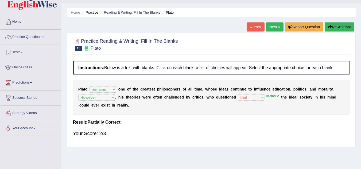
scroll to position [0, 0]
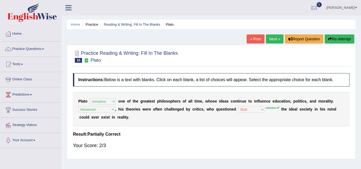
click at [272, 42] on link "Next »" at bounding box center [275, 38] width 18 height 9
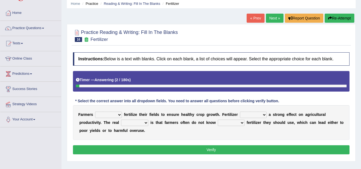
scroll to position [32, 0]
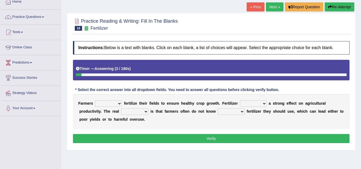
click at [110, 103] on select "must should need can" at bounding box center [108, 103] width 27 height 6
select select "should"
click at [95, 100] on select "must should need can" at bounding box center [108, 103] width 27 height 6
click at [253, 106] on select "has had have having" at bounding box center [253, 103] width 27 height 6
select select "have"
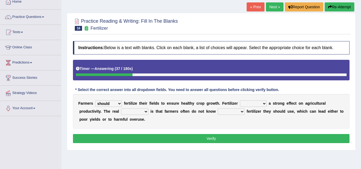
click at [240, 100] on select "has had have having" at bounding box center [253, 103] width 27 height 6
click at [134, 111] on select "problem question conclusion answer" at bounding box center [134, 111] width 27 height 6
click at [170, 125] on div "F a r m e r s must should need can f e r t i l i z e t h e i r f i e l d s t o …" at bounding box center [211, 111] width 277 height 35
click at [226, 110] on select "how much how many however so much" at bounding box center [231, 111] width 27 height 6
select select "how many"
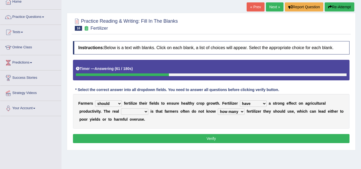
click at [218, 108] on select "how much how many however so much" at bounding box center [231, 111] width 27 height 6
click at [142, 112] on select "problem question conclusion answer" at bounding box center [134, 111] width 27 height 6
select select "question"
click at [121, 108] on select "problem question conclusion answer" at bounding box center [134, 111] width 27 height 6
click at [162, 138] on button "Verify" at bounding box center [211, 138] width 277 height 9
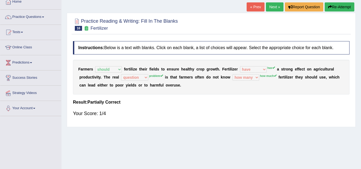
scroll to position [0, 0]
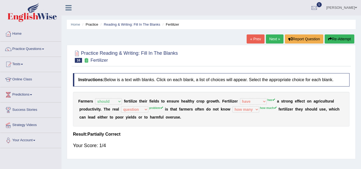
click at [335, 40] on button "Re-Attempt" at bounding box center [340, 38] width 30 height 9
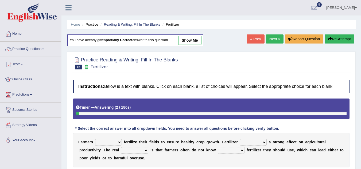
click at [238, 150] on select "how much how many however so much" at bounding box center [231, 150] width 27 height 6
select select "how much"
click at [218, 147] on select "how much how many however so much" at bounding box center [231, 150] width 27 height 6
click at [146, 151] on select "problem question conclusion answer" at bounding box center [134, 150] width 27 height 6
select select "problem"
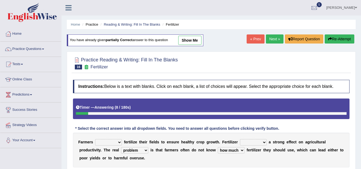
click at [121, 147] on select "problem question conclusion answer" at bounding box center [134, 150] width 27 height 6
click at [115, 141] on select "must should need can" at bounding box center [108, 142] width 27 height 6
click at [250, 140] on select "has had have having" at bounding box center [253, 142] width 27 height 6
select select "has"
click at [240, 139] on select "has had have having" at bounding box center [253, 142] width 27 height 6
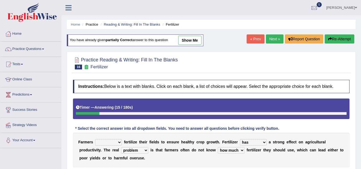
click at [118, 139] on div "F a r m e r s must should need can f e r t i l i z e t h e i r f i e l d s t o …" at bounding box center [211, 150] width 277 height 35
click at [118, 140] on select "must should need can" at bounding box center [108, 142] width 27 height 6
select select "should"
click at [95, 139] on select "must should need can" at bounding box center [108, 142] width 27 height 6
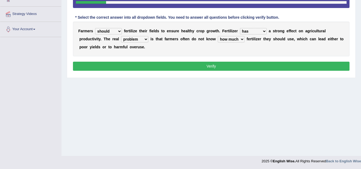
scroll to position [111, 0]
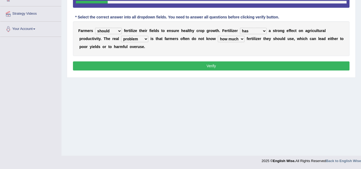
click at [228, 67] on button "Verify" at bounding box center [211, 65] width 277 height 9
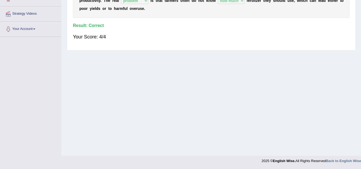
scroll to position [0, 0]
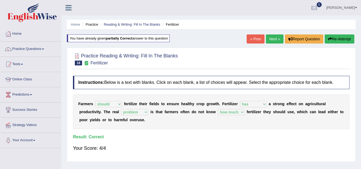
click at [273, 36] on link "Next »" at bounding box center [275, 38] width 18 height 9
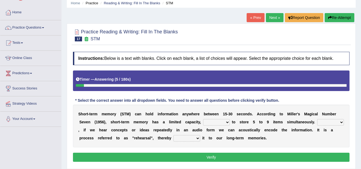
scroll to position [32, 0]
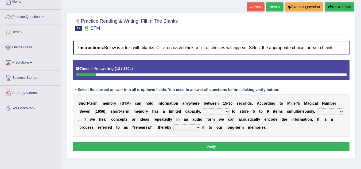
click at [217, 110] on select "being able is able be able unable" at bounding box center [216, 111] width 27 height 6
select select "unable"
click at [203, 108] on select "being able is able be able unable" at bounding box center [216, 111] width 27 height 6
click at [327, 112] on select "However So Moreover Therefore" at bounding box center [330, 111] width 27 height 6
select select "However"
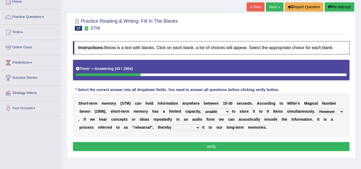
click at [317, 108] on select "However So Moreover Therefore" at bounding box center [330, 111] width 27 height 6
click at [177, 131] on select "commit commits commiting commited" at bounding box center [186, 128] width 27 height 6
select select "commit"
click at [173, 125] on select "commit commits commiting commited" at bounding box center [186, 128] width 27 height 6
click at [187, 147] on button "Verify" at bounding box center [211, 146] width 277 height 9
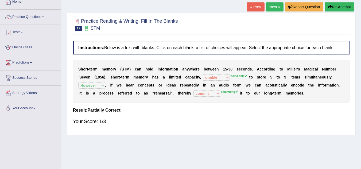
scroll to position [0, 0]
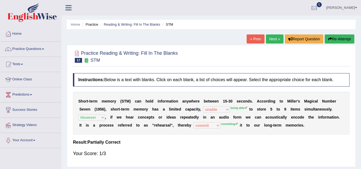
click at [330, 35] on button "Re-Attempt" at bounding box center [340, 38] width 30 height 9
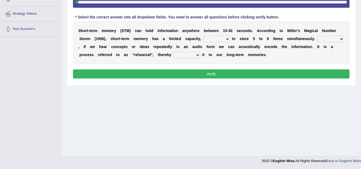
click at [225, 37] on select "being able is able be able unable" at bounding box center [216, 39] width 27 height 6
select select "be able"
click at [203, 36] on select "being able is able be able unable" at bounding box center [216, 39] width 27 height 6
click at [330, 39] on select "However So Moreover Therefore" at bounding box center [330, 39] width 27 height 6
select select "However"
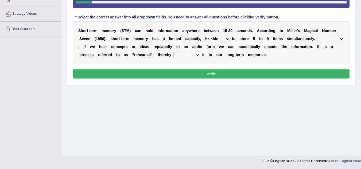
click at [317, 36] on select "However So Moreover Therefore" at bounding box center [330, 39] width 27 height 6
click at [191, 55] on select "commit commits commiting commited" at bounding box center [186, 55] width 27 height 6
click at [173, 52] on select "commit commits commiting commited" at bounding box center [186, 55] width 27 height 6
drag, startPoint x: 192, startPoint y: 56, endPoint x: 193, endPoint y: 78, distance: 21.7
click at [193, 78] on div "Instructions: Below is a text with blanks. Click on each blank, a list of choic…" at bounding box center [211, 24] width 279 height 117
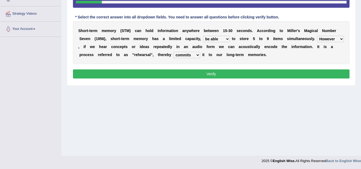
select select "commiting"
click at [173, 52] on select "commit commits commiting commited" at bounding box center [186, 55] width 27 height 6
click at [201, 69] on button "Verify" at bounding box center [211, 73] width 277 height 9
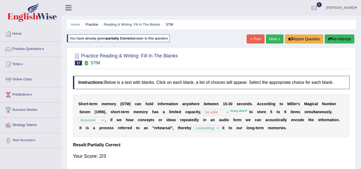
click at [272, 37] on link "Next »" at bounding box center [275, 38] width 18 height 9
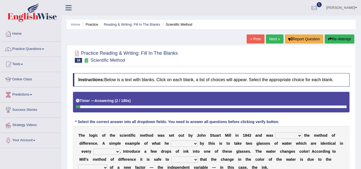
scroll to position [111, 0]
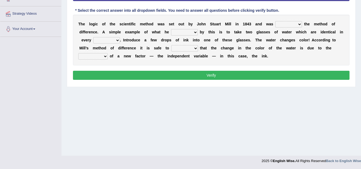
click at [289, 25] on select "pointed claimed demanded named" at bounding box center [288, 24] width 27 height 6
select select "pointed"
click at [275, 21] on select "pointed claimed demanded named" at bounding box center [288, 24] width 27 height 6
click at [181, 31] on select "capped charged found meant" at bounding box center [184, 32] width 27 height 6
select select "charged"
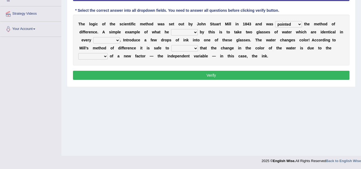
click at [171, 29] on select "capped charged found meant" at bounding box center [184, 32] width 27 height 6
click at [108, 43] on select "thought identity measure respect" at bounding box center [106, 40] width 27 height 6
select select "identity"
click at [93, 37] on select "thought identity measure respect" at bounding box center [106, 40] width 27 height 6
click at [188, 50] on select "assume discuss prefer acclaim" at bounding box center [184, 48] width 27 height 6
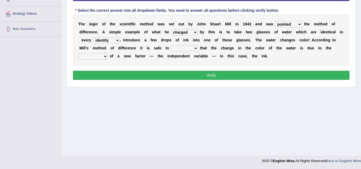
select select "assume"
click at [171, 45] on select "assume discuss prefer acclaim" at bounding box center [184, 48] width 27 height 6
click at [94, 56] on select "introduction magnitude preparation purification" at bounding box center [92, 56] width 29 height 6
select select "purification"
click at [78, 53] on select "introduction magnitude preparation purification" at bounding box center [92, 56] width 29 height 6
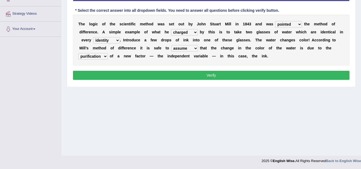
click at [163, 78] on button "Verify" at bounding box center [211, 75] width 277 height 9
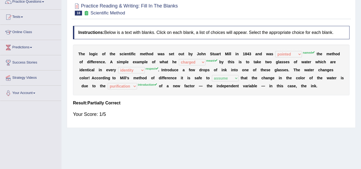
scroll to position [0, 0]
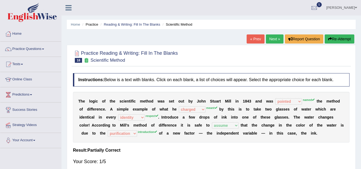
click at [270, 38] on link "Next »" at bounding box center [275, 38] width 18 height 9
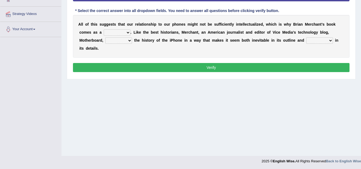
scroll to position [111, 0]
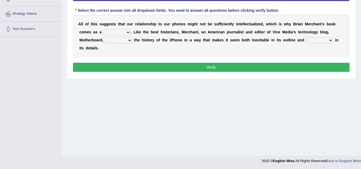
click at [120, 35] on select "privilege relief demotion flash" at bounding box center [117, 32] width 27 height 6
select select "privilege"
click at [104, 29] on select "privilege relief demotion flash" at bounding box center [117, 32] width 27 height 6
click at [120, 42] on select "enriches unpacks detours contorts" at bounding box center [118, 40] width 27 height 6
select select "detours"
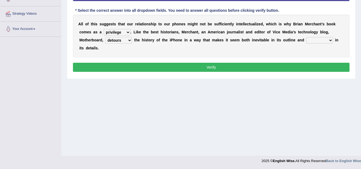
click at [105, 37] on select "enriches unpacks detours contorts" at bounding box center [118, 40] width 27 height 6
click at [313, 41] on select "surprises surprised surprising surprise" at bounding box center [319, 40] width 27 height 6
select select "surprising"
click at [306, 37] on select "surprises surprised surprising surprise" at bounding box center [319, 40] width 27 height 6
click at [284, 66] on button "Verify" at bounding box center [211, 67] width 277 height 9
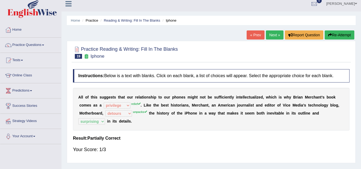
scroll to position [0, 0]
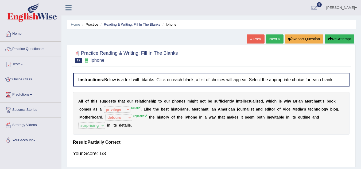
click at [337, 40] on button "Re-Attempt" at bounding box center [340, 38] width 30 height 9
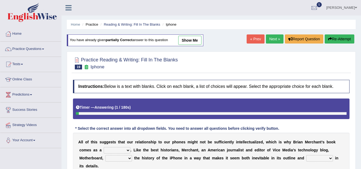
click at [109, 150] on select "privilege relief demotion flash" at bounding box center [117, 150] width 27 height 6
select select "relief"
click at [104, 147] on select "privilege relief demotion flash" at bounding box center [117, 150] width 27 height 6
click at [126, 156] on select "enriches unpacks detours contorts" at bounding box center [118, 158] width 27 height 6
select select "unpacks"
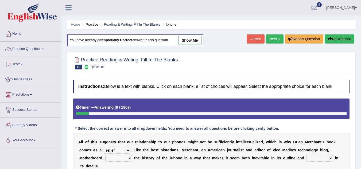
click at [105, 155] on select "enriches unpacks detours contorts" at bounding box center [118, 158] width 27 height 6
click at [323, 160] on select "surprises surprised surprising surprise" at bounding box center [319, 158] width 27 height 6
select select "surprising"
click at [306, 155] on select "surprises surprised surprising surprise" at bounding box center [319, 158] width 27 height 6
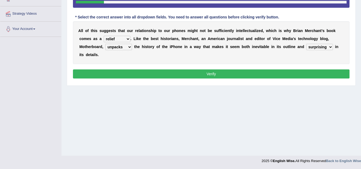
click at [278, 70] on button "Verify" at bounding box center [211, 73] width 277 height 9
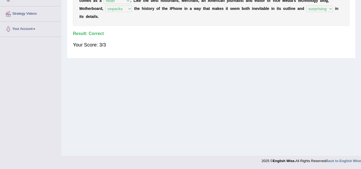
scroll to position [0, 0]
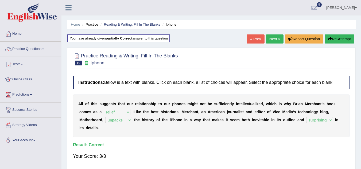
click at [271, 40] on link "Next »" at bounding box center [275, 38] width 18 height 9
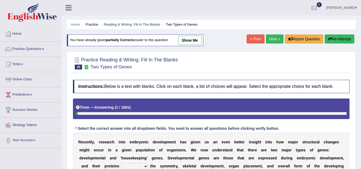
scroll to position [111, 0]
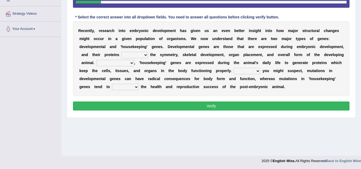
click at [137, 55] on select "push control hold elevate" at bounding box center [134, 55] width 27 height 6
select select "elevate"
click at [121, 52] on select "push control hold elevate" at bounding box center [134, 55] width 27 height 6
click at [125, 61] on select "Correspondingly Inclusively Conversely In contrast" at bounding box center [115, 63] width 38 height 6
select select "In contrast"
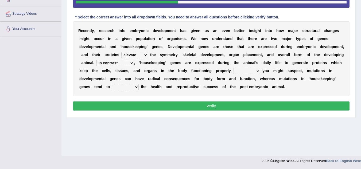
click at [96, 60] on select "Correspondingly Inclusively Conversely In contrast" at bounding box center [115, 63] width 38 height 6
click at [245, 72] on select "For As With Within" at bounding box center [247, 71] width 27 height 6
select select "As"
click at [234, 68] on select "For As With Within" at bounding box center [247, 71] width 27 height 6
click at [131, 86] on select "affect effect interrupt defect" at bounding box center [125, 87] width 27 height 6
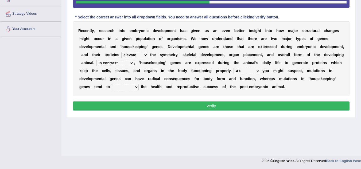
select select "affect"
click at [112, 84] on select "affect effect interrupt defect" at bounding box center [125, 87] width 27 height 6
click at [151, 106] on button "Verify" at bounding box center [211, 106] width 277 height 9
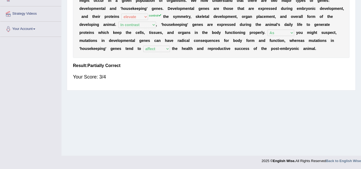
scroll to position [0, 0]
